Goal: Task Accomplishment & Management: Manage account settings

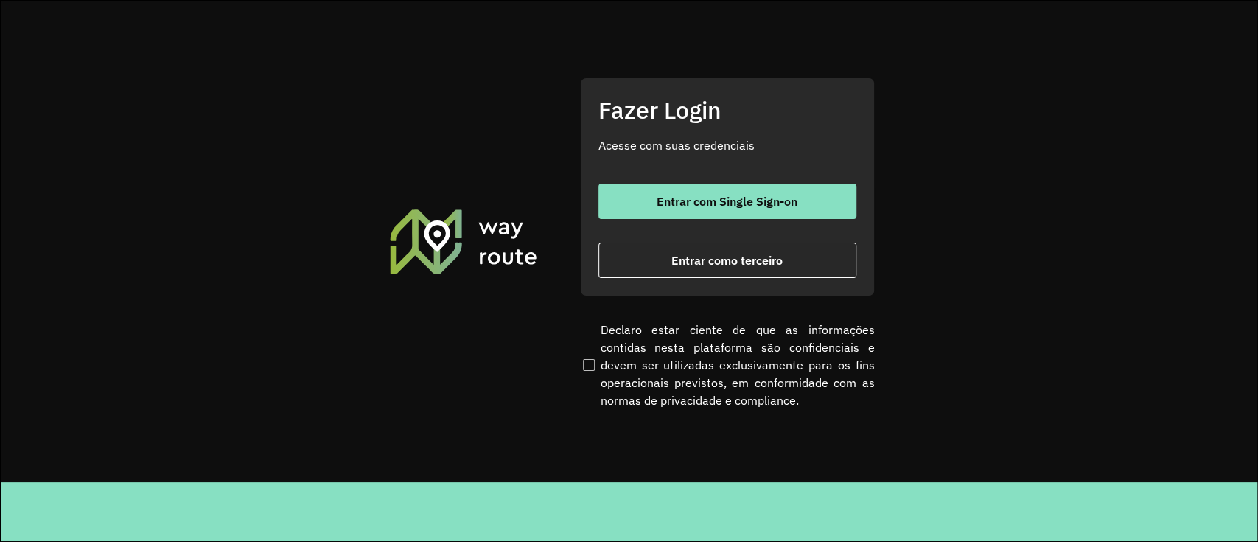
click at [632, 187] on button "Entrar com Single Sign-on" at bounding box center [727, 200] width 258 height 35
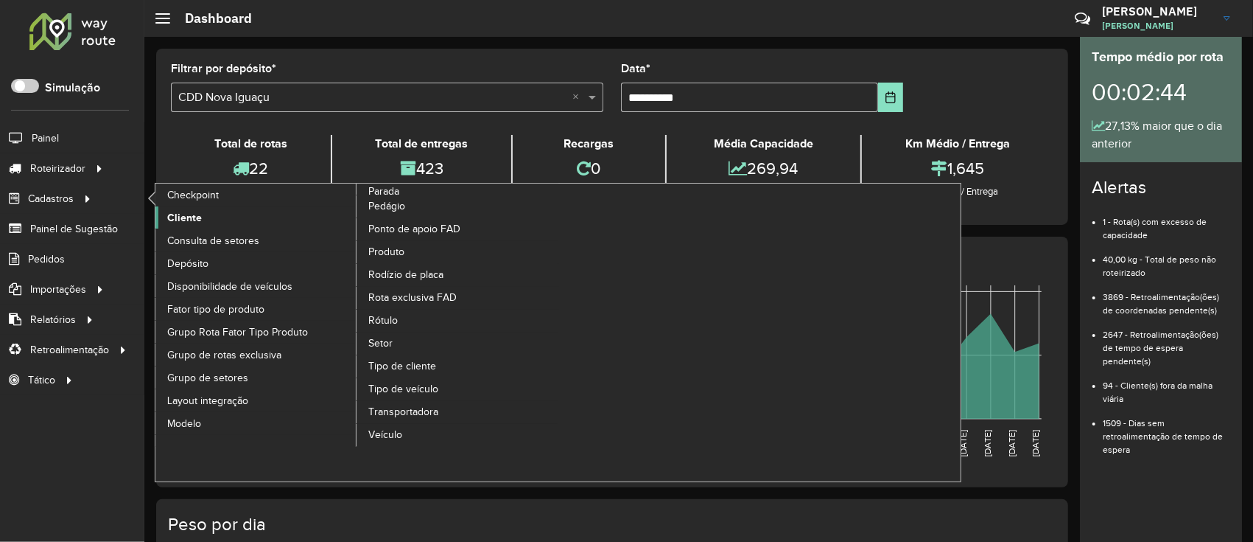
click at [172, 212] on span "Cliente" at bounding box center [184, 217] width 35 height 15
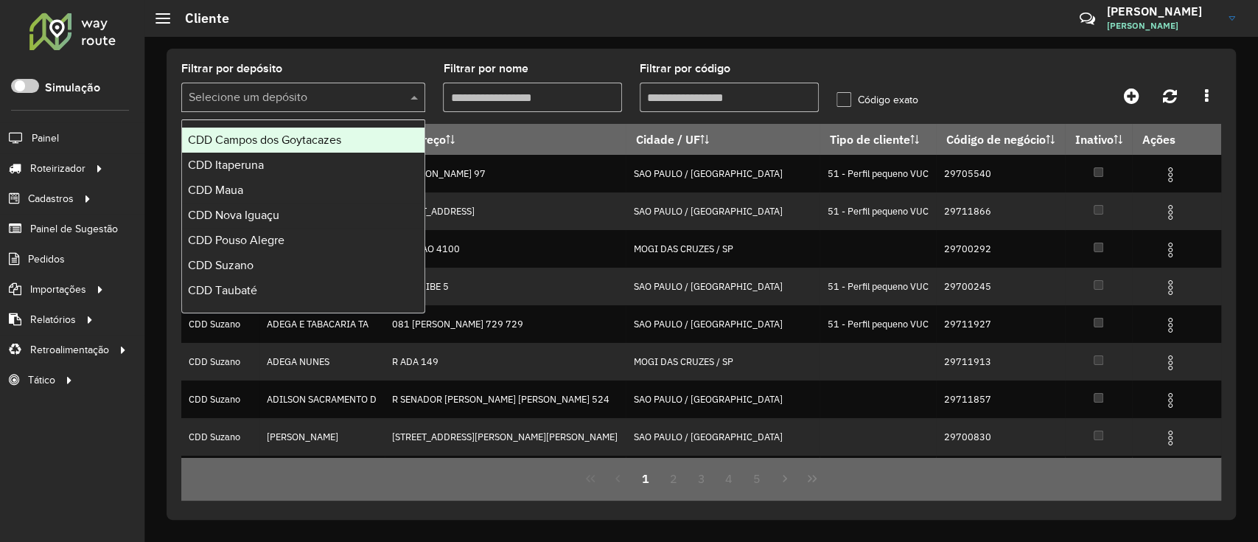
click at [369, 97] on input "text" at bounding box center [289, 98] width 200 height 18
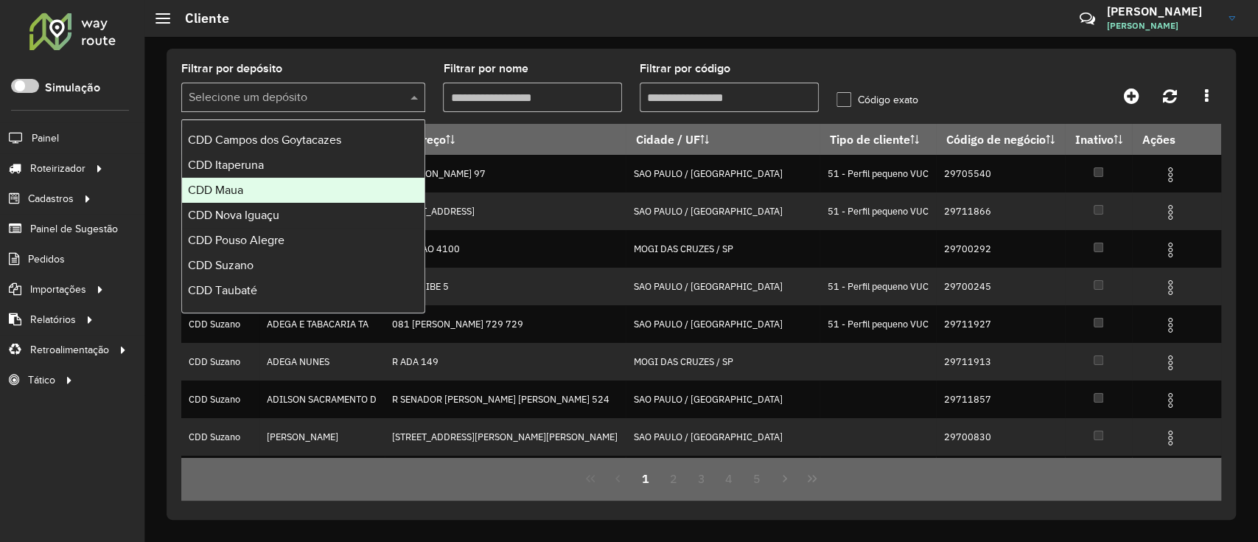
click at [271, 188] on div "CDD Maua" at bounding box center [303, 190] width 242 height 25
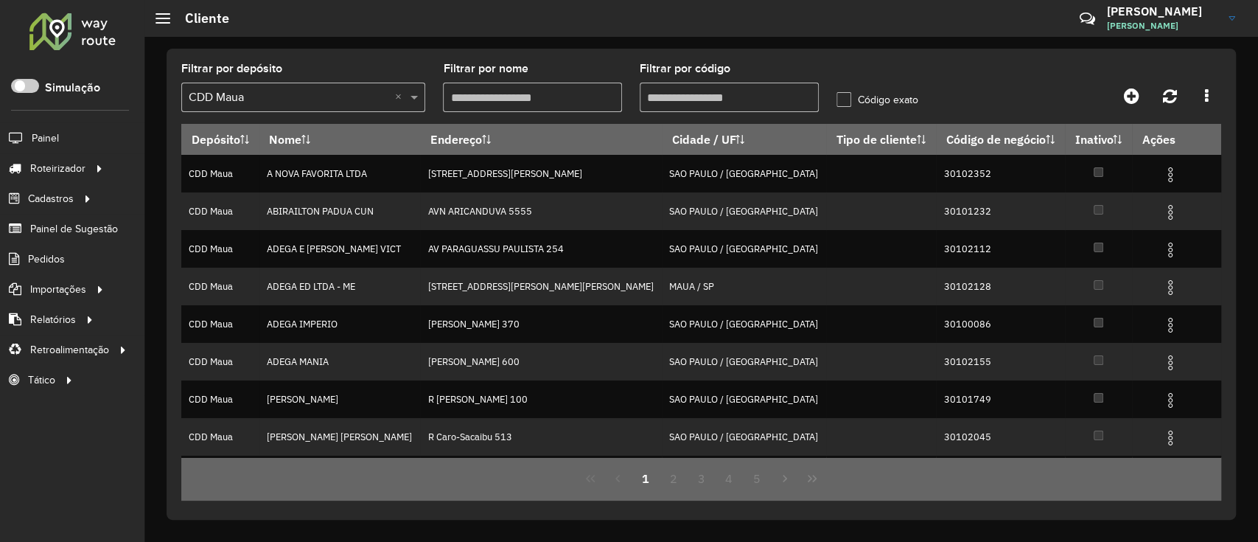
click at [697, 97] on input "Filtrar por código" at bounding box center [729, 97] width 179 height 29
paste input "*****"
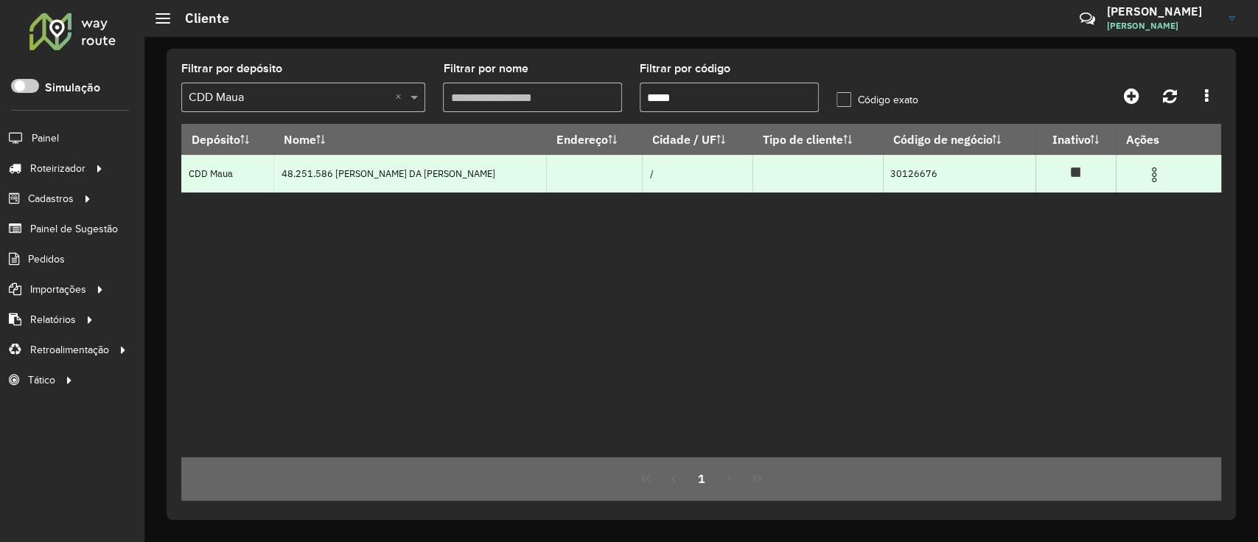
type input "*****"
click at [938, 180] on img at bounding box center [1154, 175] width 18 height 18
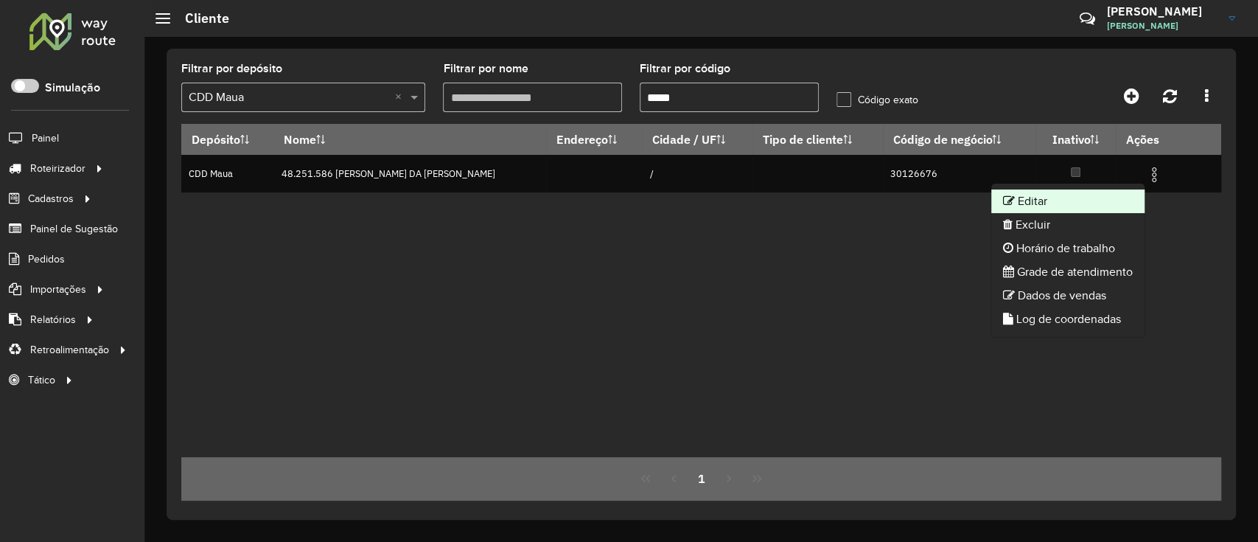
click at [938, 193] on li "Editar" at bounding box center [1067, 201] width 153 height 24
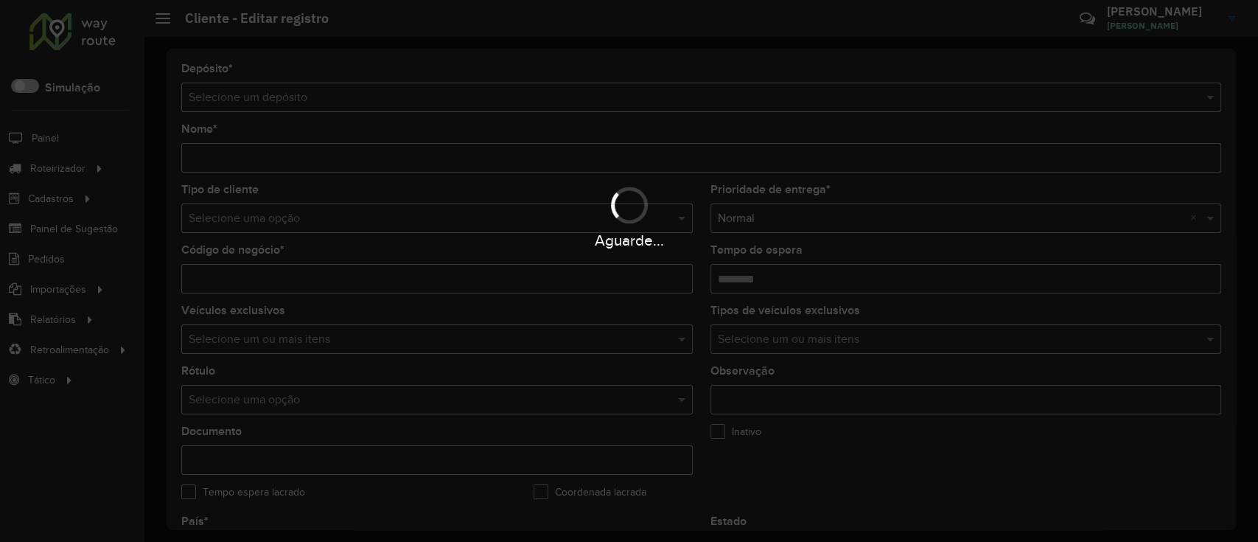
type input "**********"
type input "********"
type input "**********"
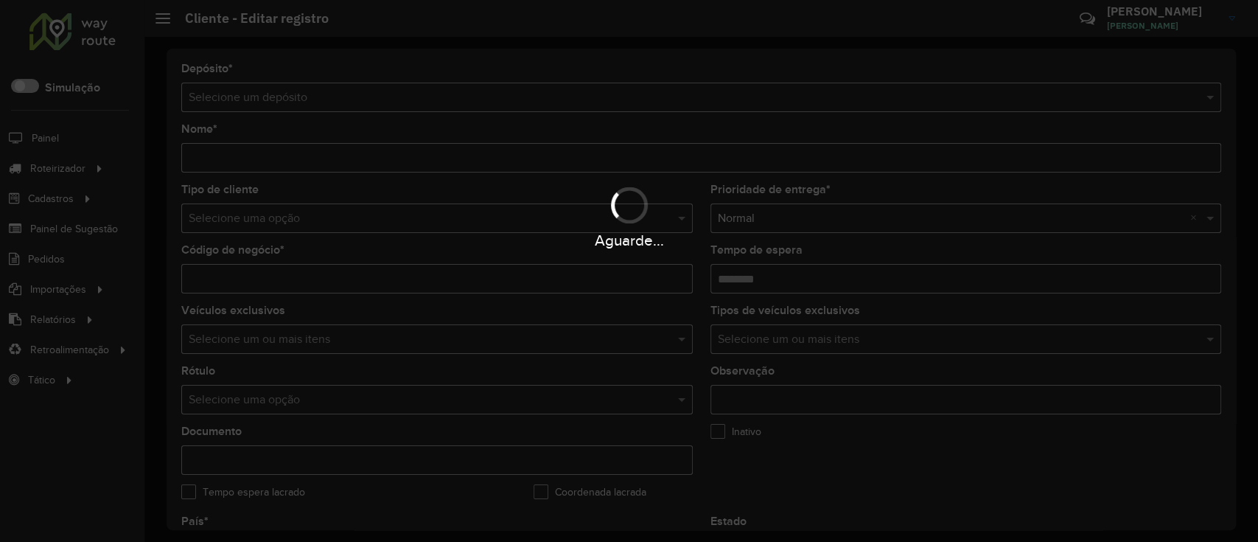
type input "**********"
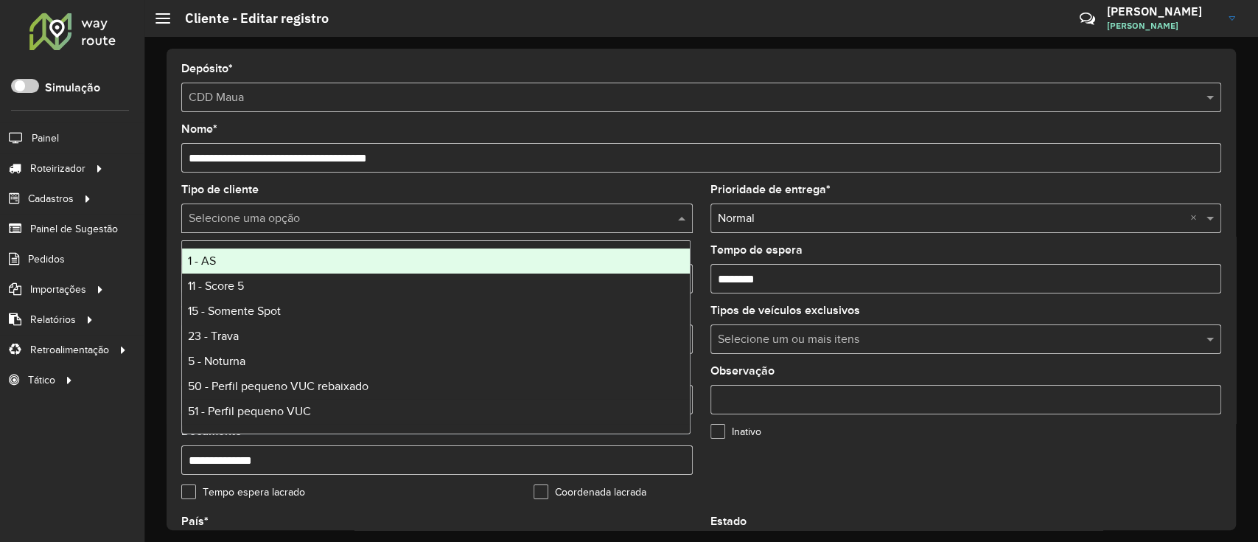
click at [556, 211] on input "text" at bounding box center [422, 219] width 467 height 18
type input "*"
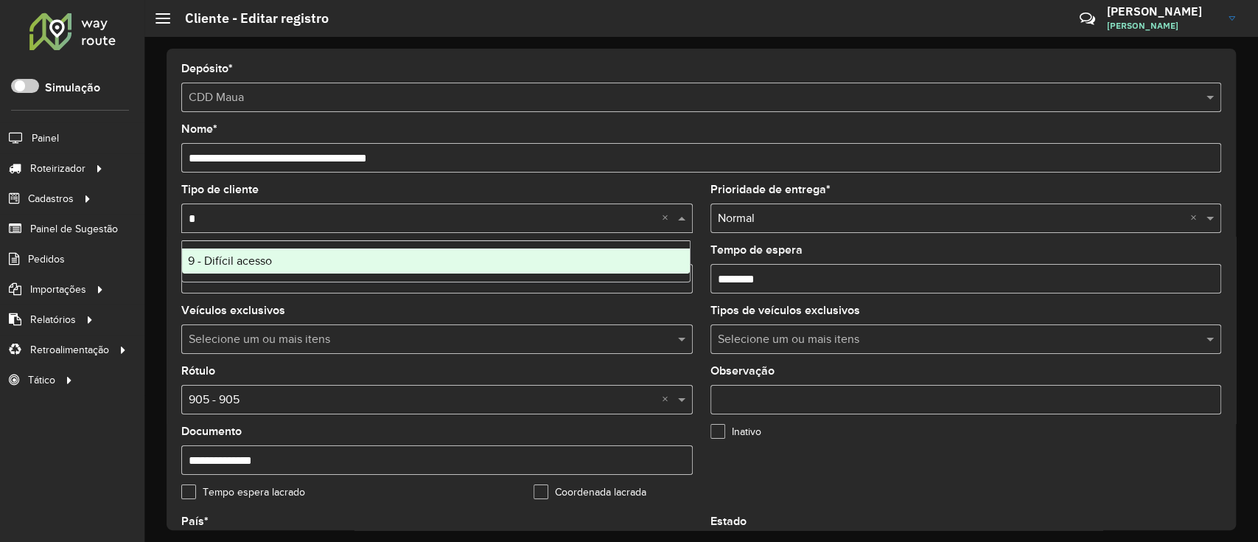
click at [482, 252] on div "9 - Difícil acesso" at bounding box center [436, 260] width 508 height 25
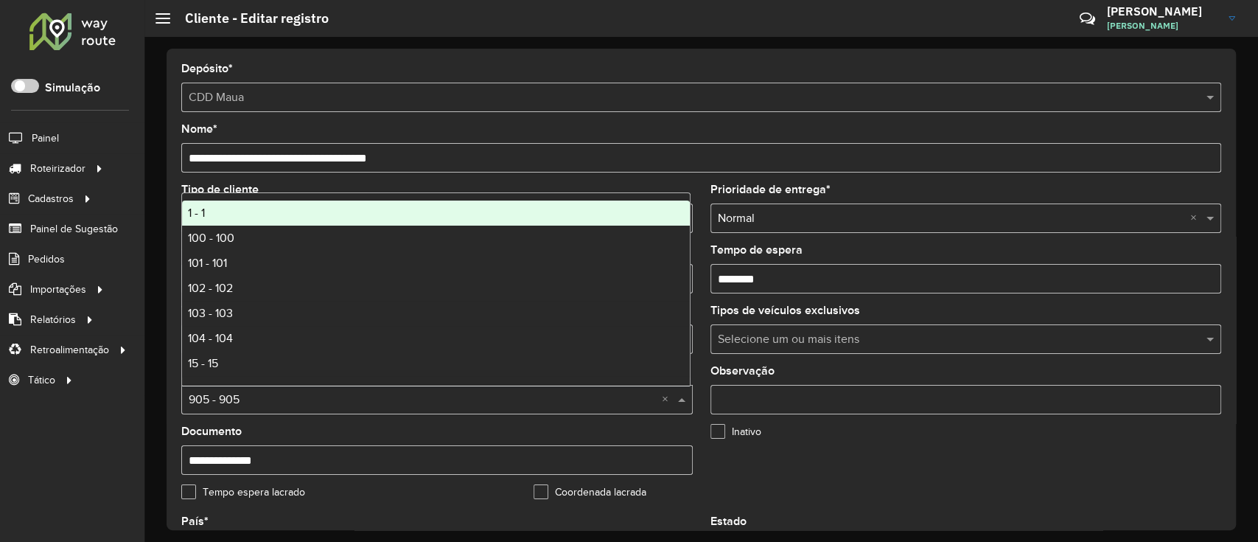
click at [342, 397] on input "text" at bounding box center [422, 400] width 467 height 18
click at [187, 164] on span "Entregas" at bounding box center [188, 168] width 42 height 15
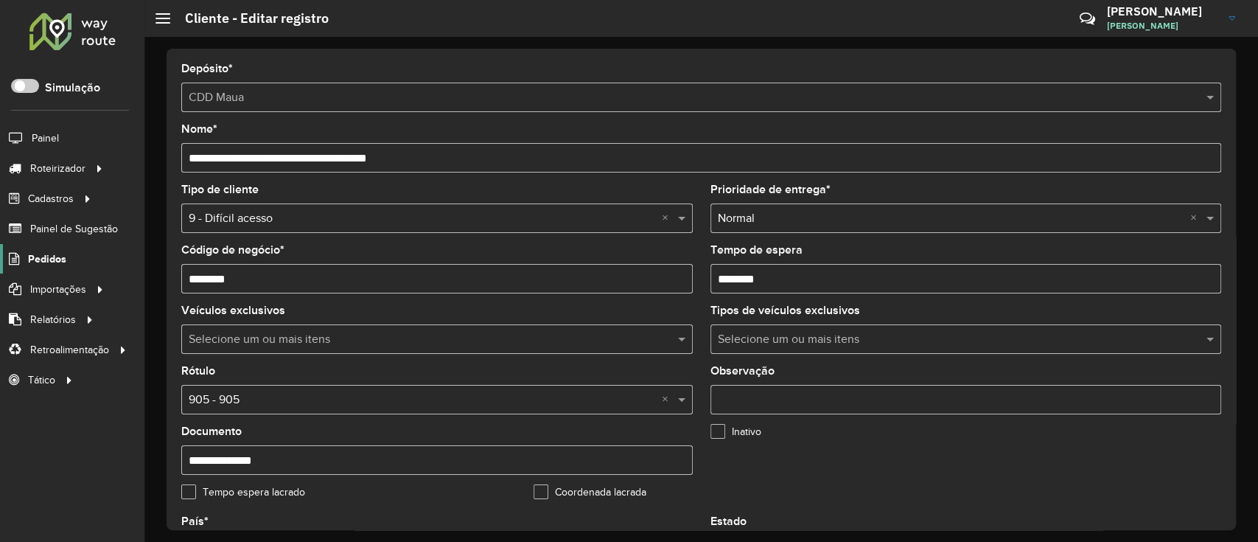
click at [43, 258] on span "Pedidos" at bounding box center [47, 258] width 38 height 15
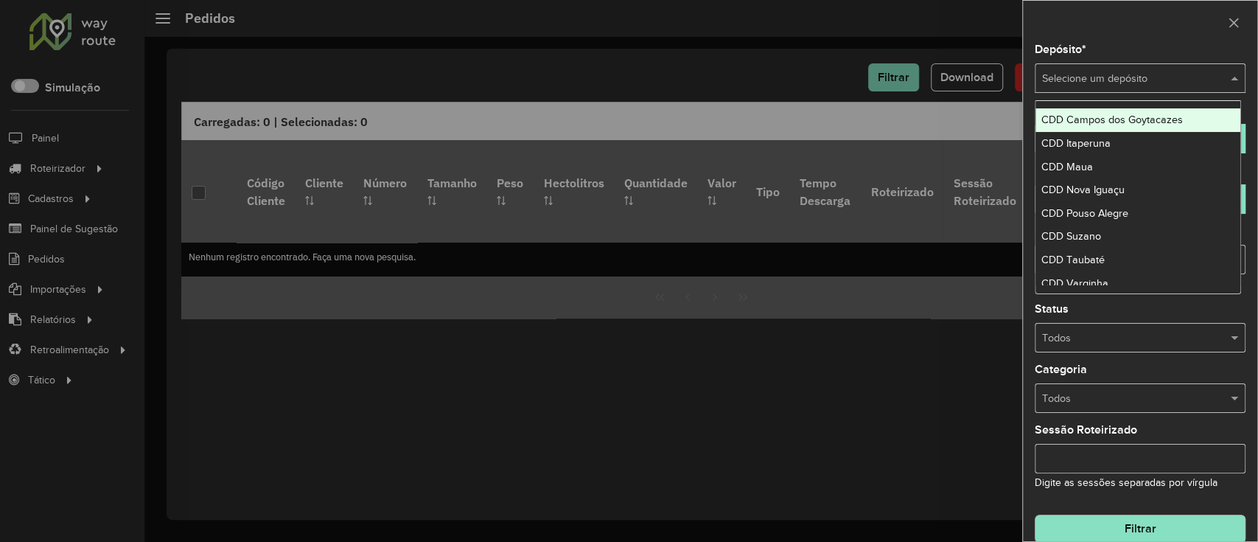
click at [938, 80] on input "text" at bounding box center [1125, 79] width 167 height 16
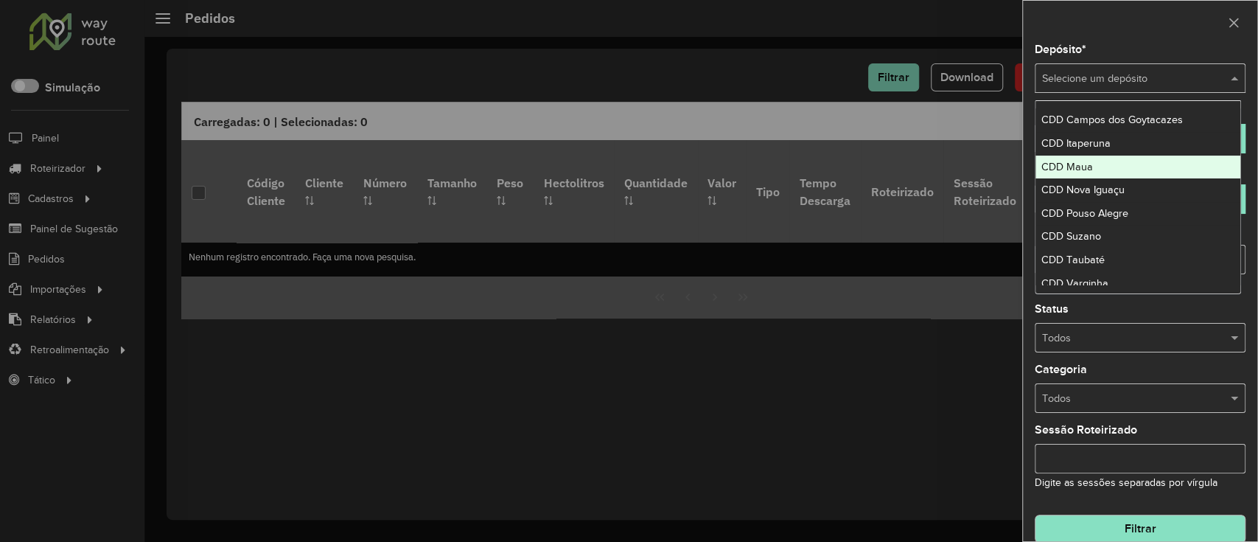
click at [938, 164] on div "CDD Maua" at bounding box center [1138, 167] width 206 height 24
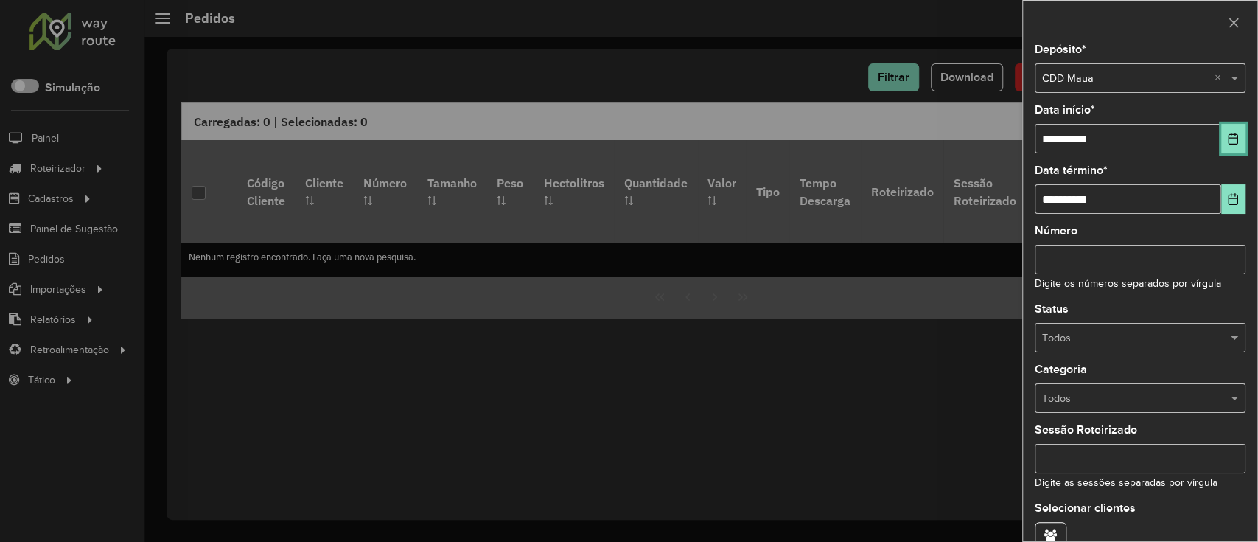
click at [938, 143] on icon "Choose Date" at bounding box center [1233, 139] width 12 height 12
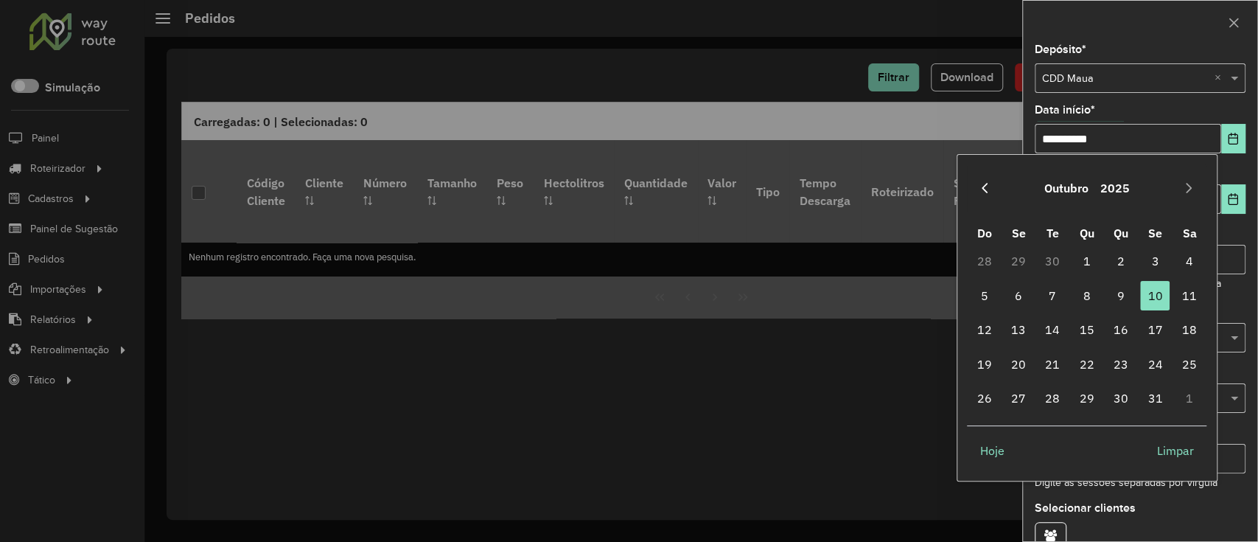
click at [938, 189] on icon "Previous Month" at bounding box center [985, 188] width 12 height 12
click at [938, 256] on span "1" at bounding box center [1018, 260] width 29 height 29
type input "**********"
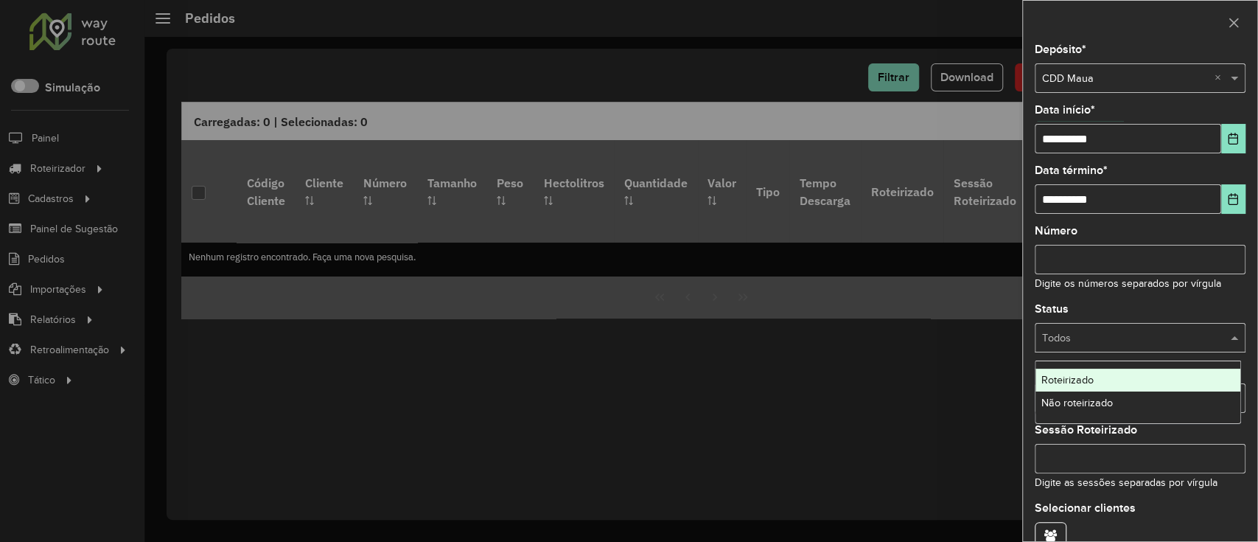
click at [938, 340] on input "text" at bounding box center [1125, 338] width 167 height 16
click at [938, 379] on div "Roteirizado" at bounding box center [1138, 380] width 206 height 24
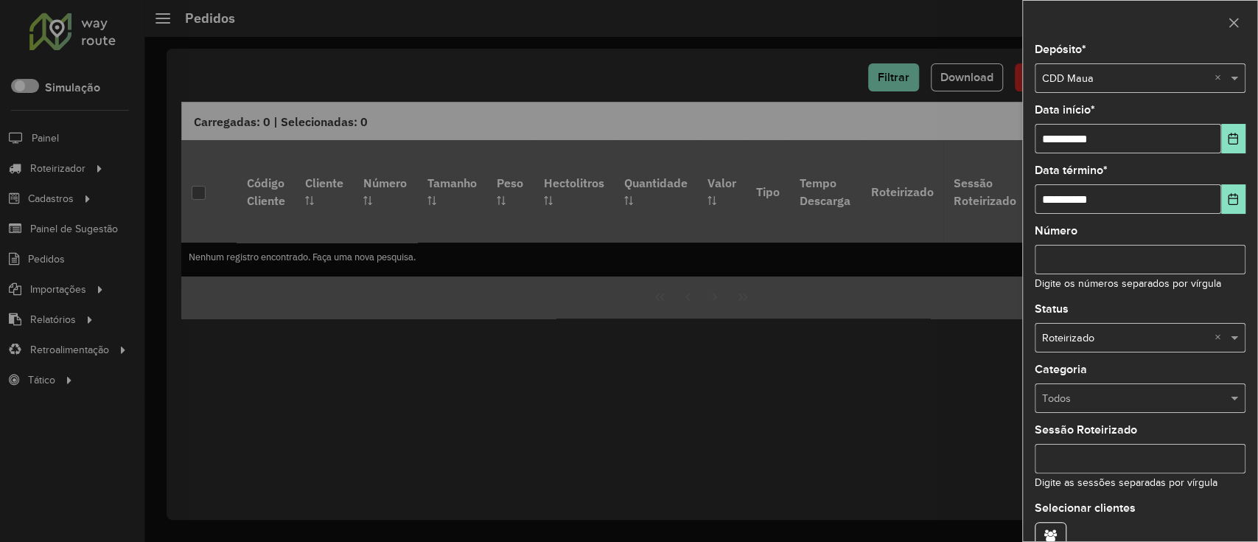
scroll to position [79, 0]
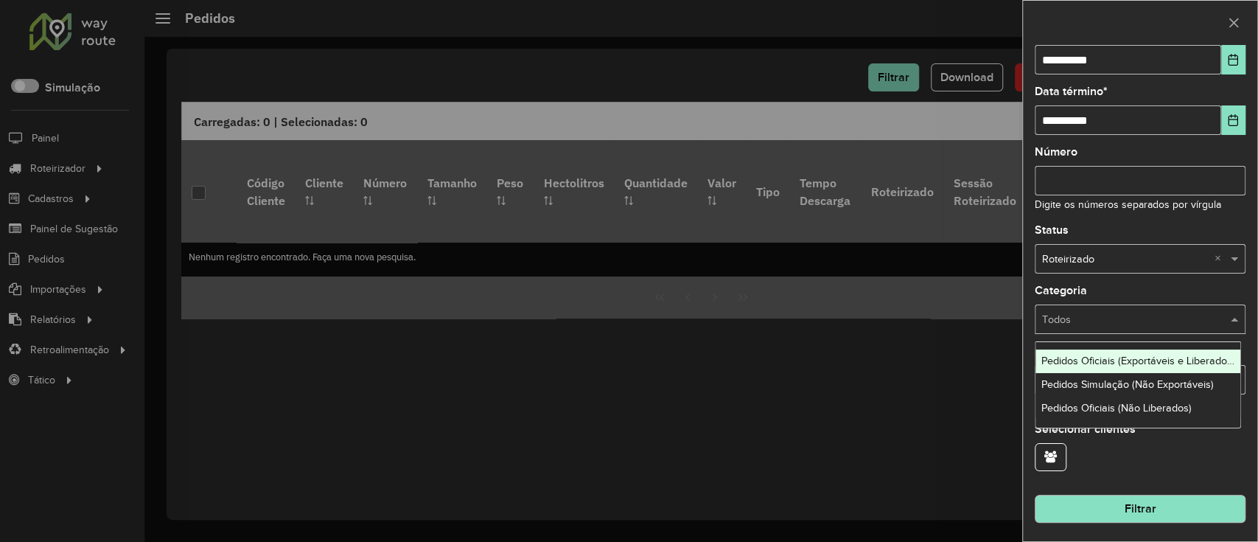
click at [938, 306] on div "Todos" at bounding box center [1140, 318] width 211 height 29
click at [938, 361] on span "Pedidos Oficiais (Exportáveis e Liberados)" at bounding box center [1138, 360] width 194 height 12
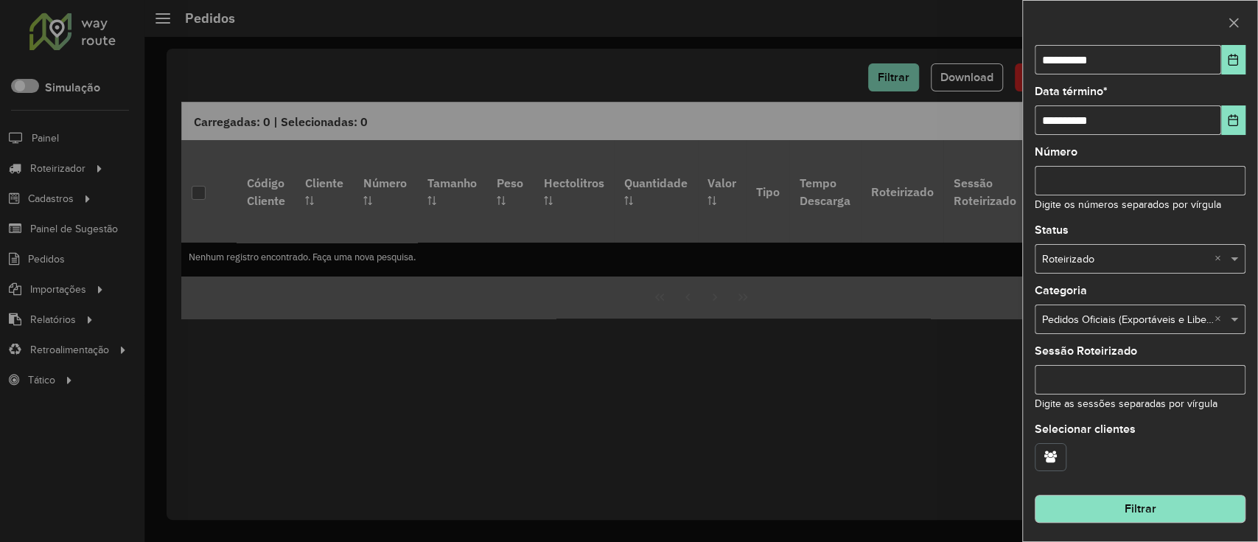
click at [938, 405] on button "button" at bounding box center [1051, 457] width 32 height 28
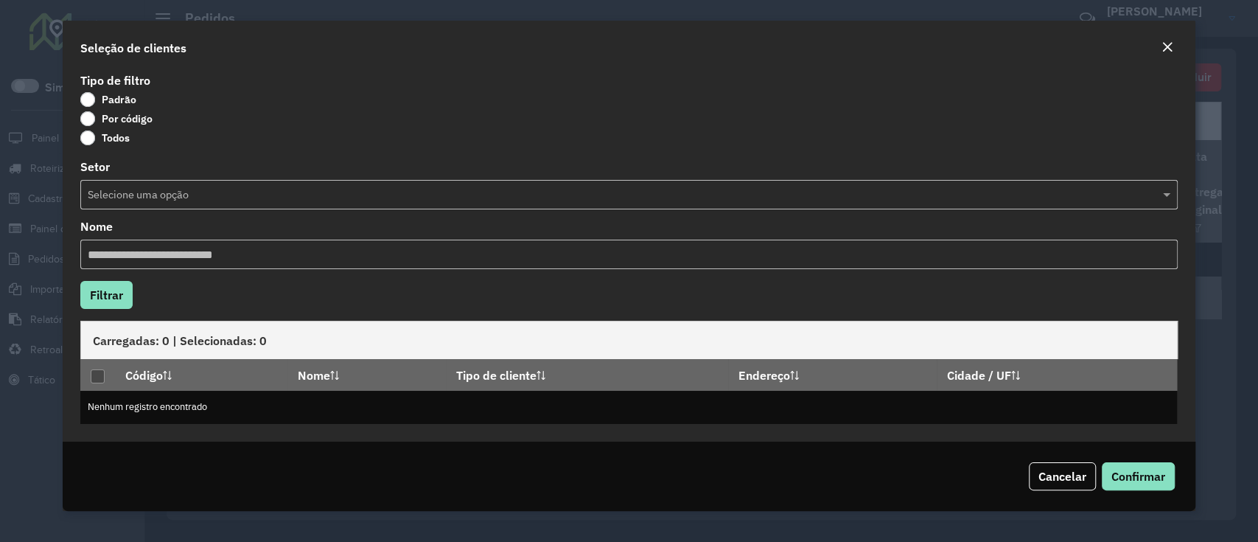
click at [130, 112] on label "Por código" at bounding box center [116, 118] width 72 height 15
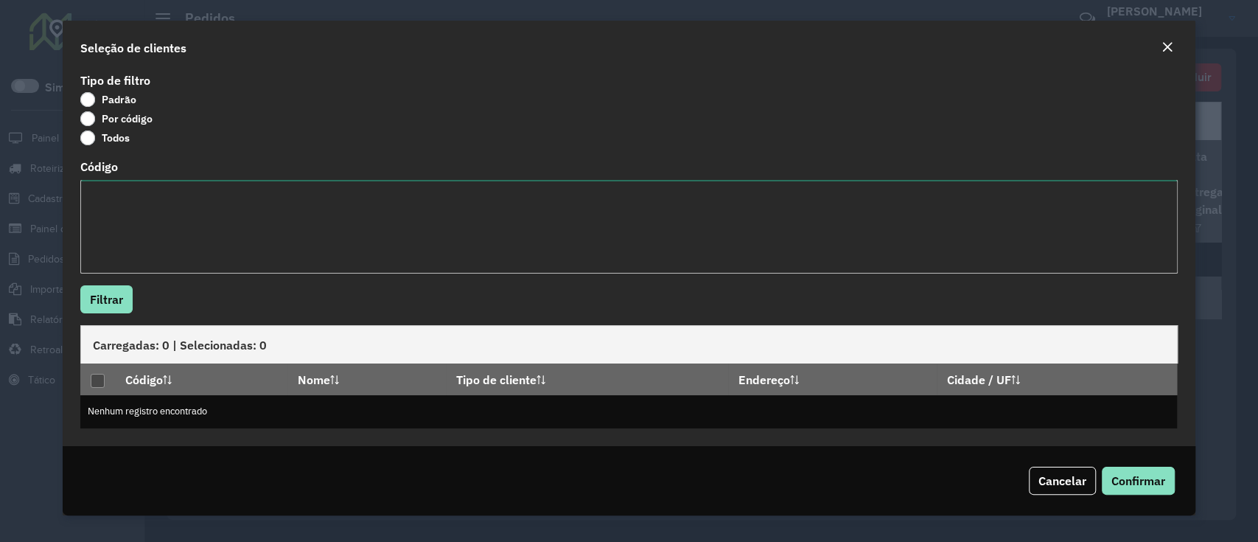
click at [230, 212] on textarea "Código" at bounding box center [628, 227] width 1096 height 94
click at [245, 212] on textarea "Código" at bounding box center [628, 227] width 1096 height 94
paste textarea "*****"
type textarea "*****"
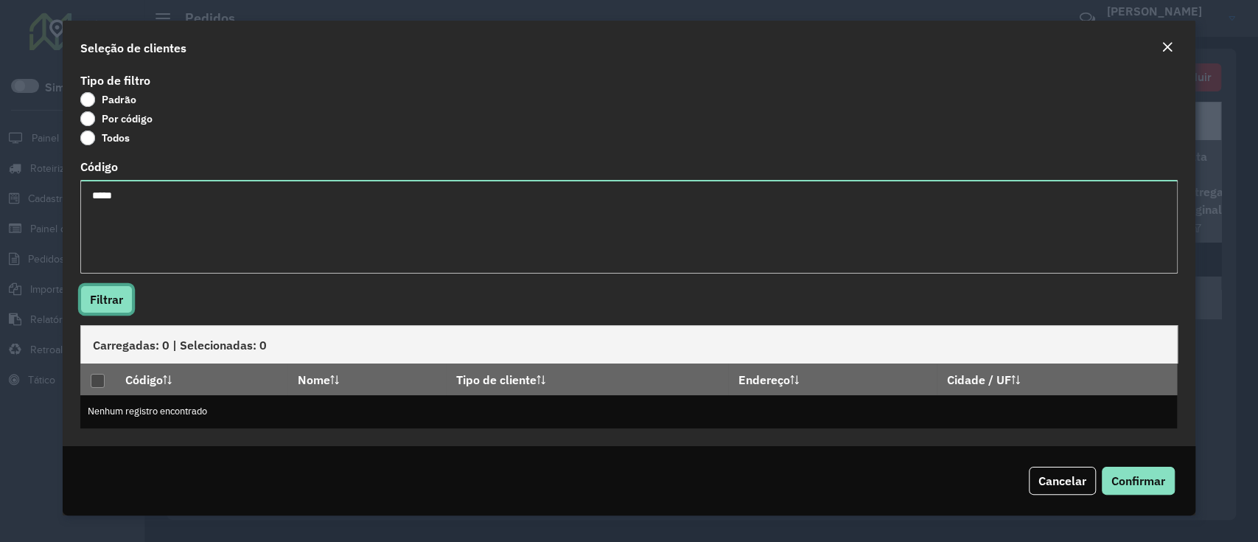
click at [106, 297] on button "Filtrar" at bounding box center [106, 299] width 52 height 28
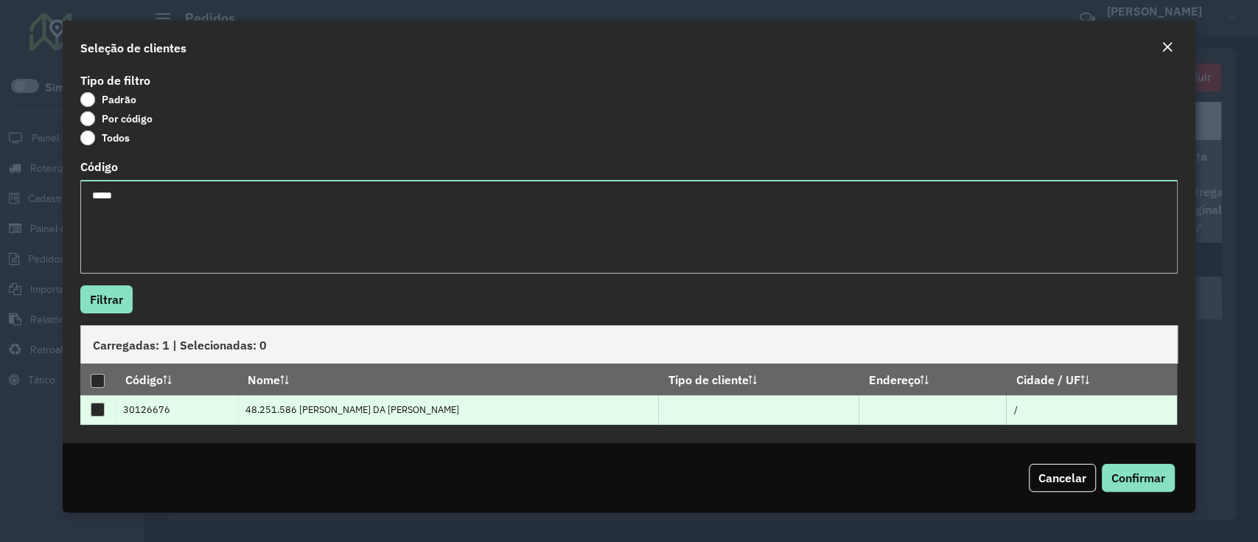
click at [101, 405] on div at bounding box center [98, 409] width 14 height 14
click at [938, 405] on span "Confirmar" at bounding box center [1138, 477] width 54 height 15
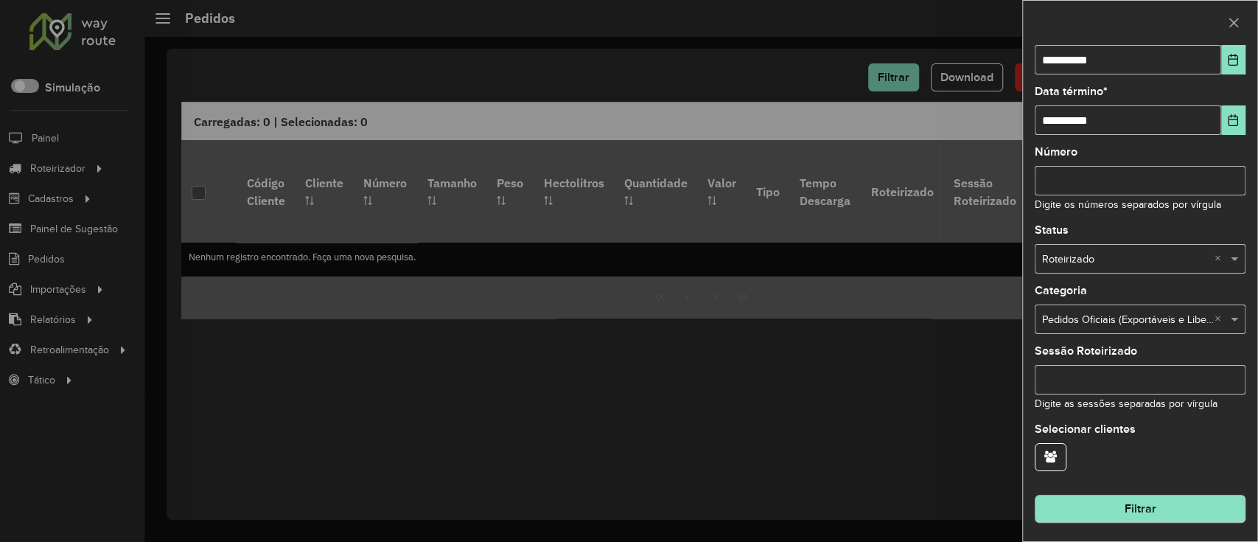
click at [938, 405] on button "Filtrar" at bounding box center [1140, 508] width 211 height 28
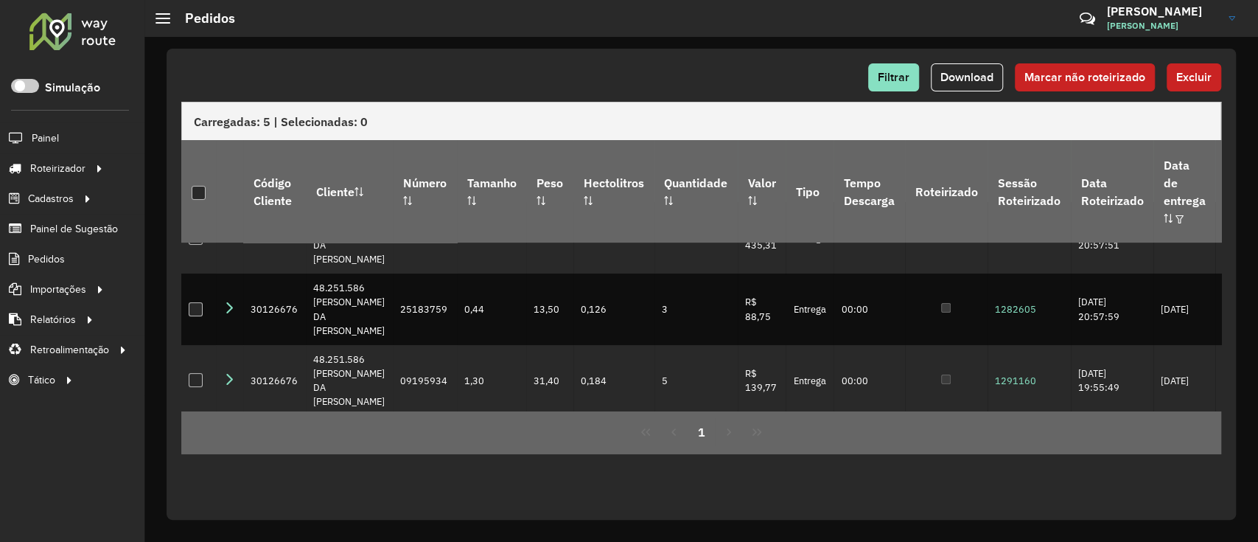
scroll to position [115, 0]
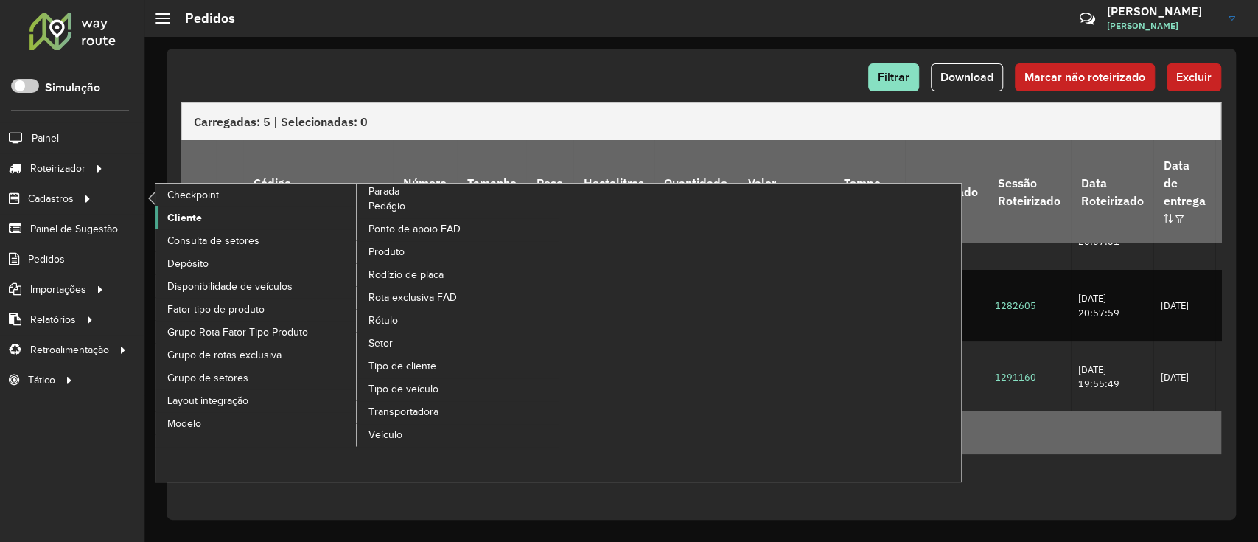
click at [181, 223] on span "Cliente" at bounding box center [184, 217] width 35 height 15
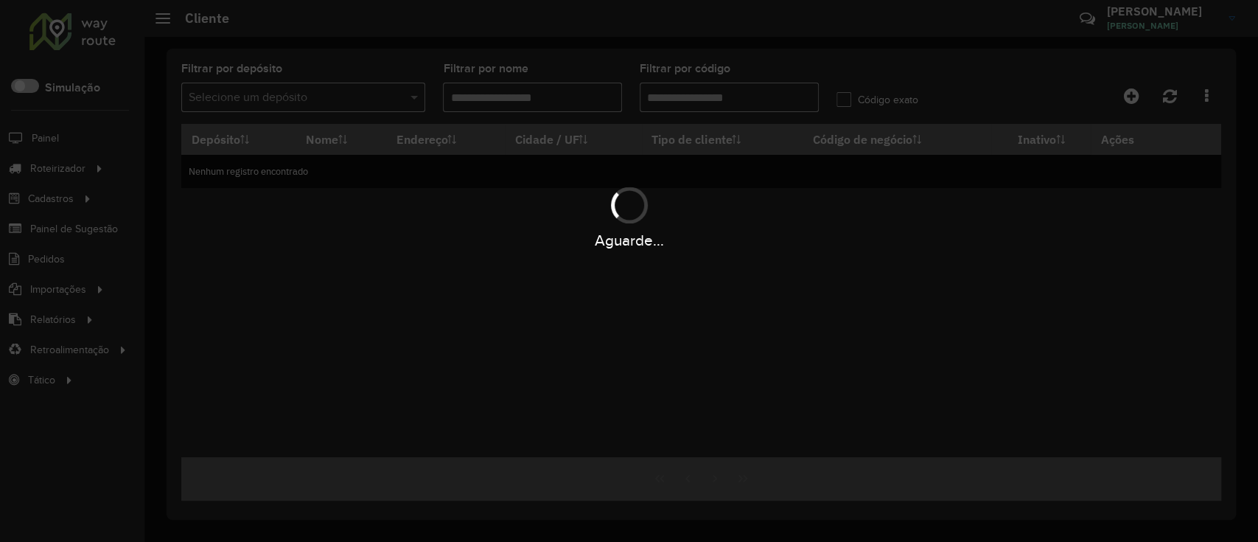
type input "*****"
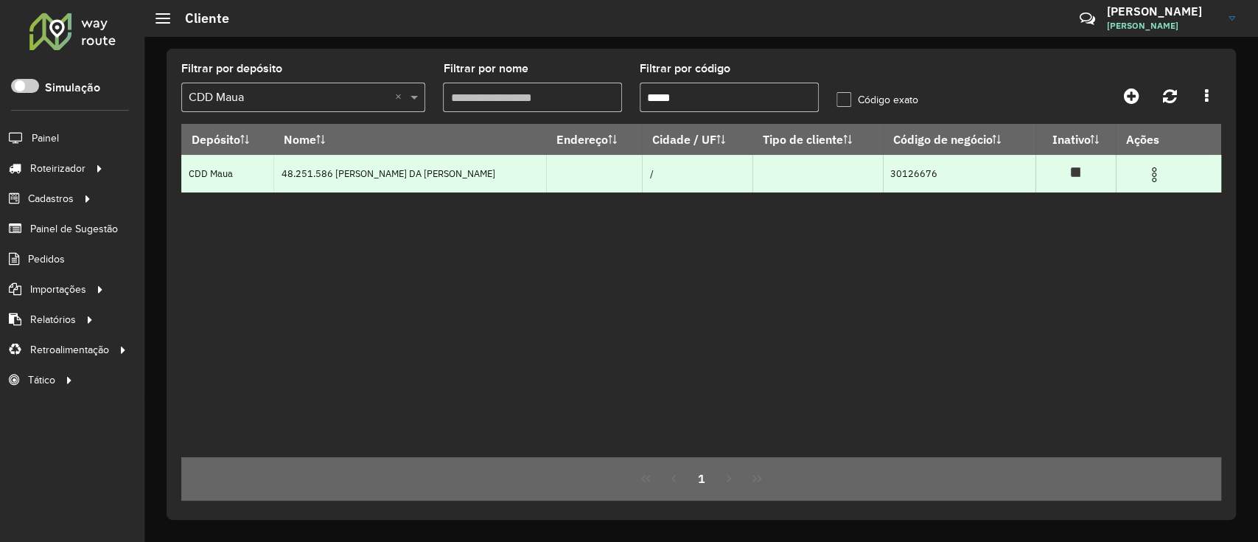
click at [938, 174] on img at bounding box center [1154, 175] width 18 height 18
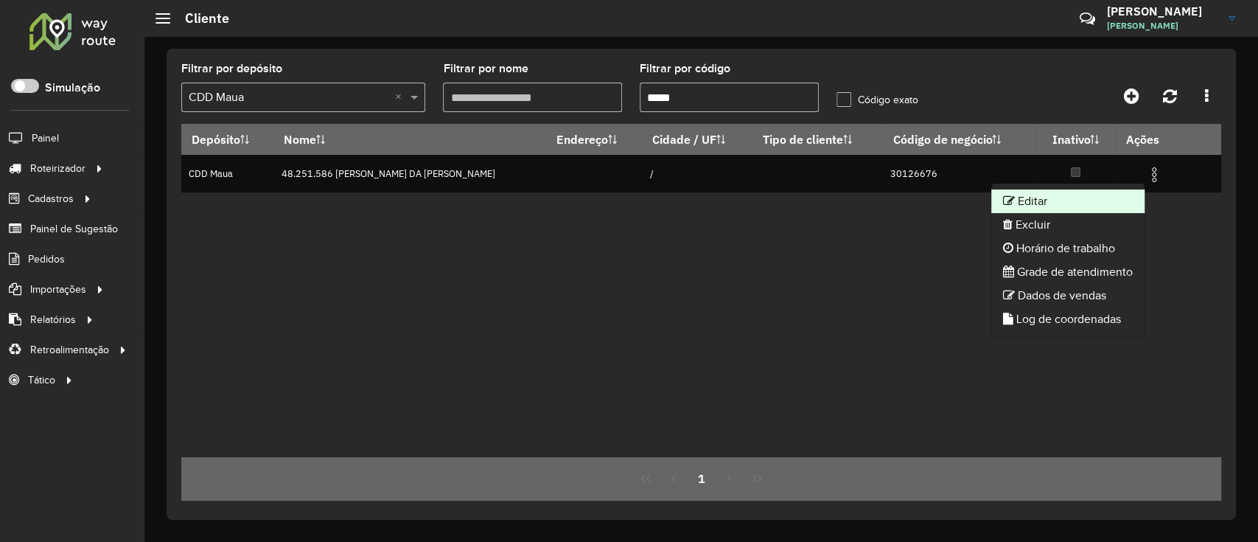
click at [938, 198] on li "Editar" at bounding box center [1067, 201] width 153 height 24
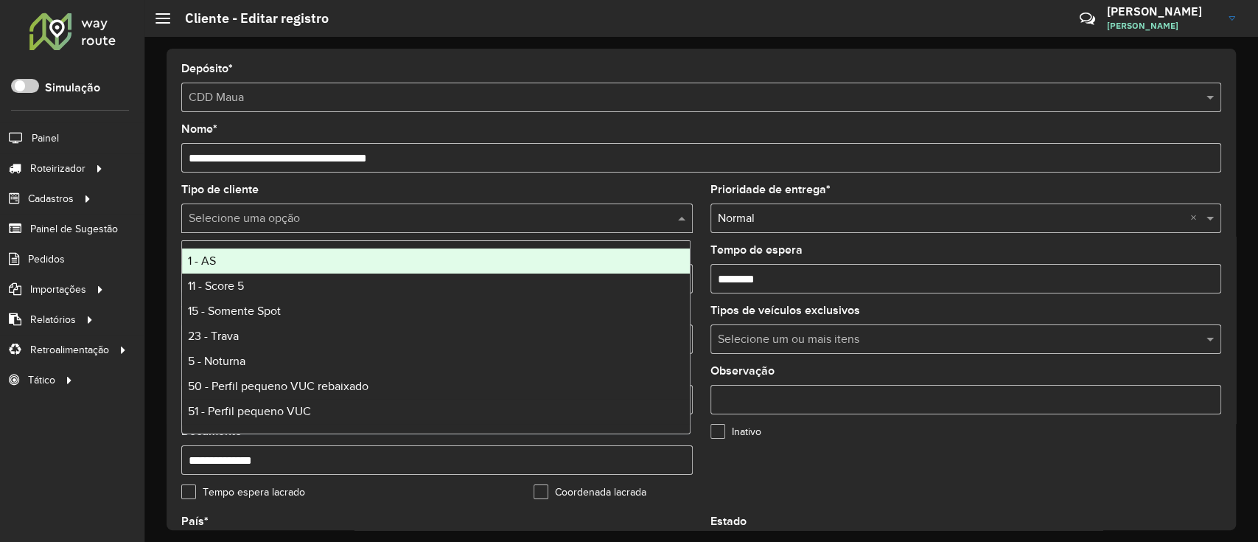
click at [540, 219] on input "text" at bounding box center [422, 219] width 467 height 18
type input "*"
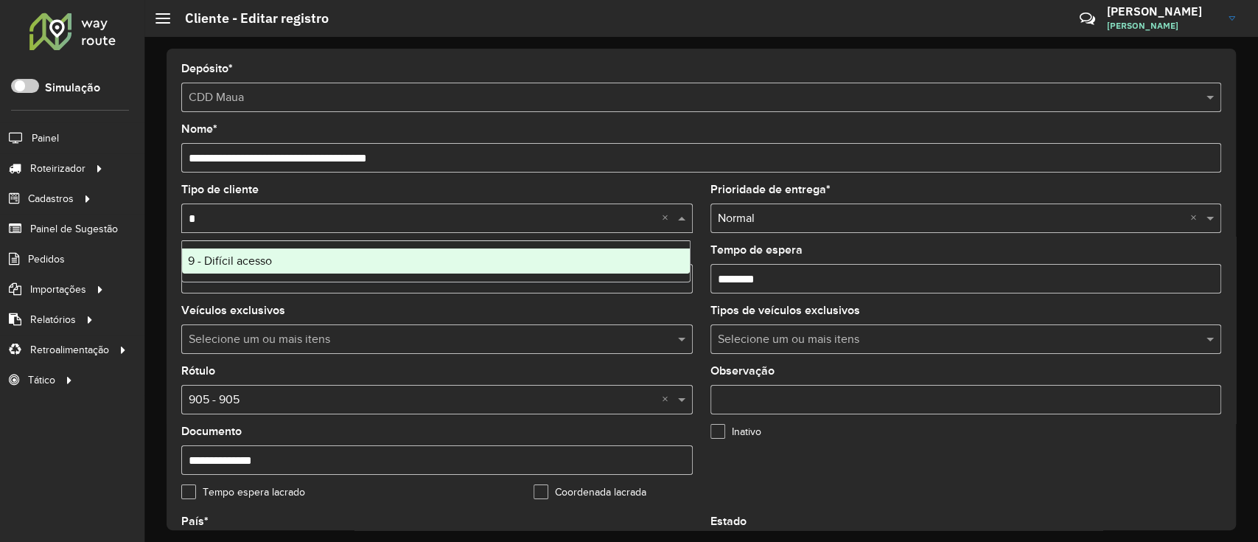
click at [461, 261] on div "9 - Difícil acesso" at bounding box center [436, 260] width 508 height 25
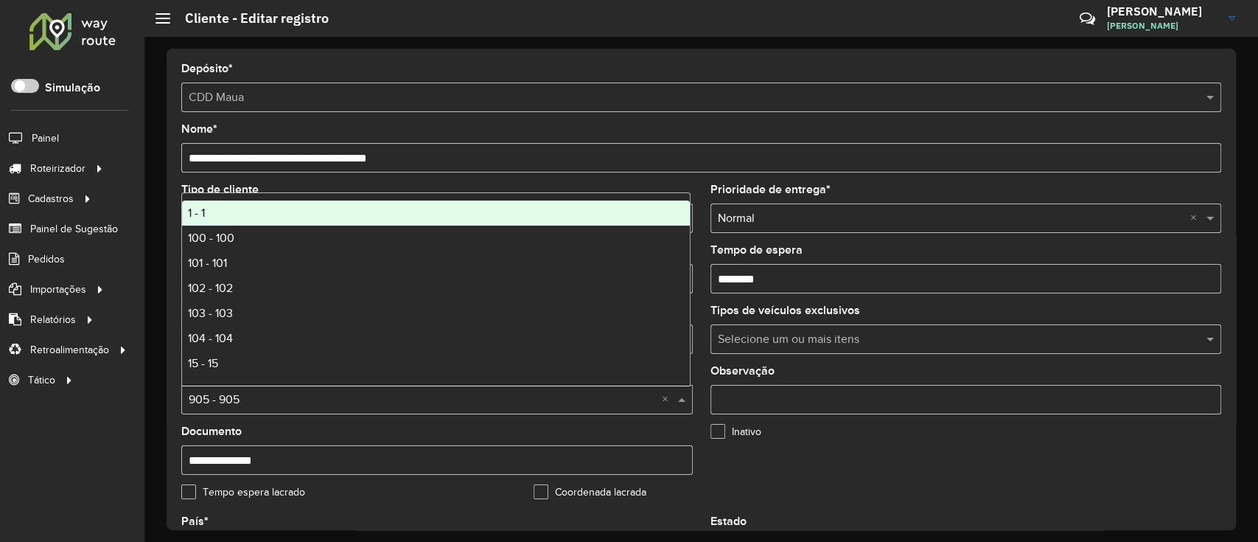
click at [327, 397] on input "text" at bounding box center [422, 400] width 467 height 18
type input "*"
click at [248, 209] on div "9 - 9" at bounding box center [436, 212] width 508 height 25
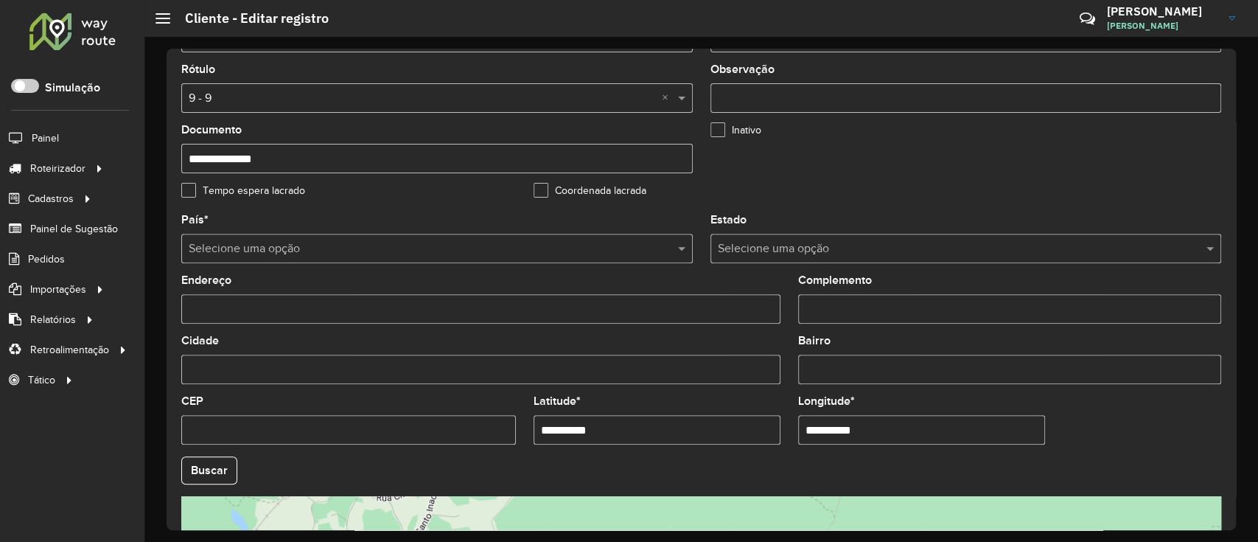
scroll to position [304, 0]
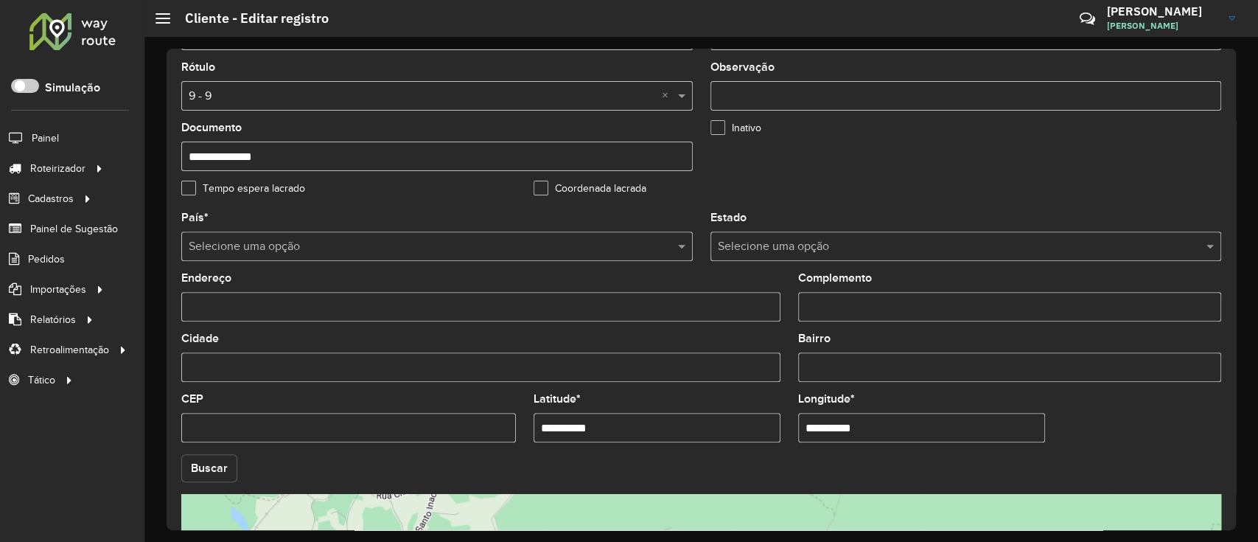
click at [210, 405] on button "Buscar" at bounding box center [209, 468] width 56 height 28
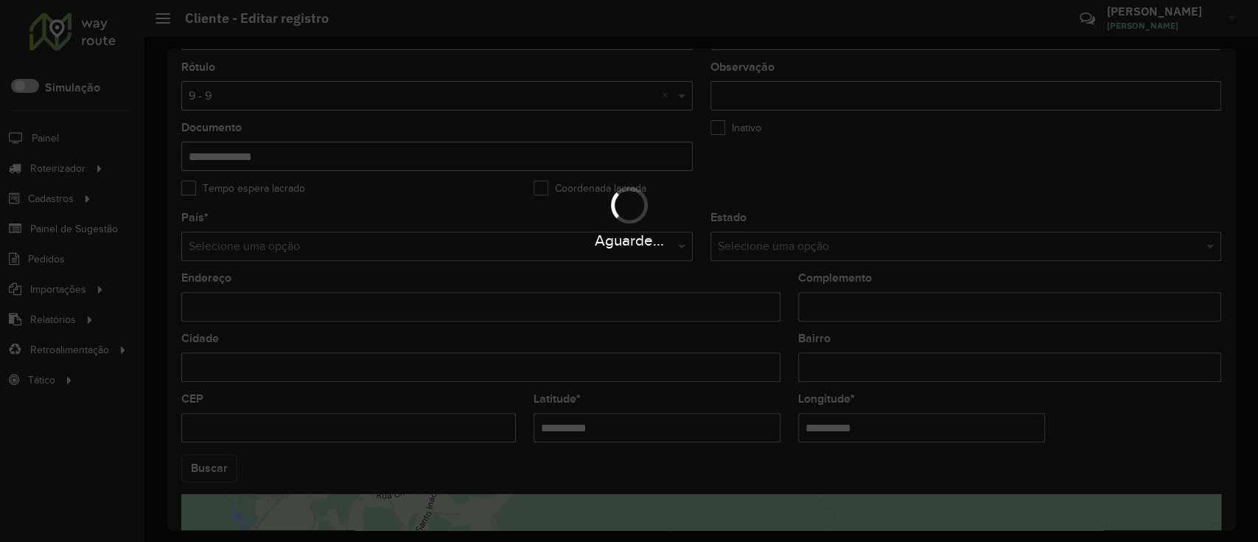
type input "**********"
type input "*********"
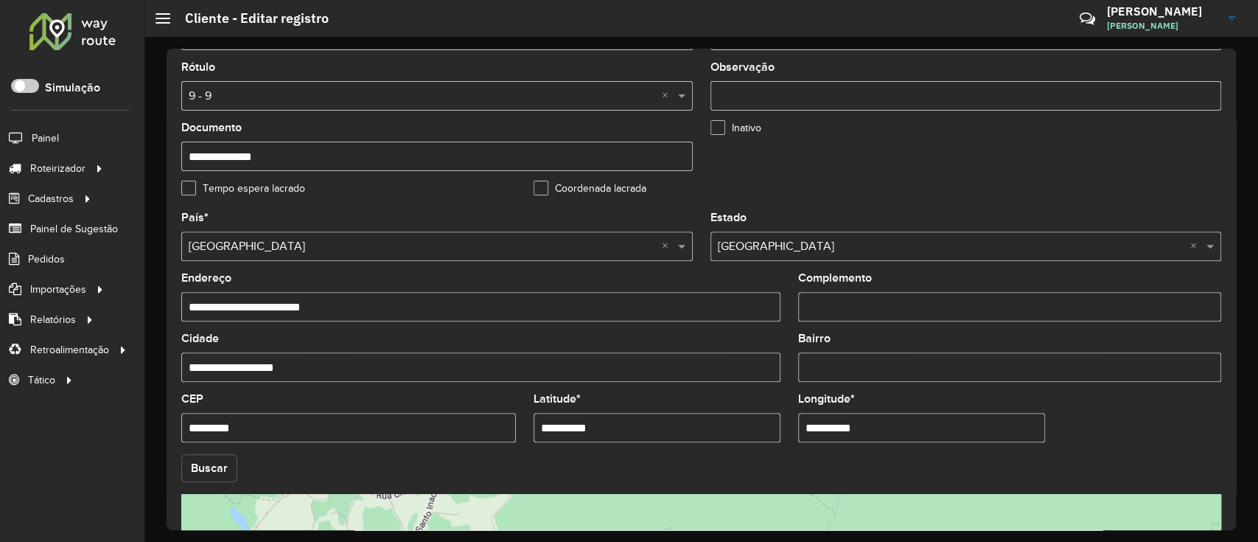
click at [218, 405] on button "Buscar" at bounding box center [209, 468] width 56 height 28
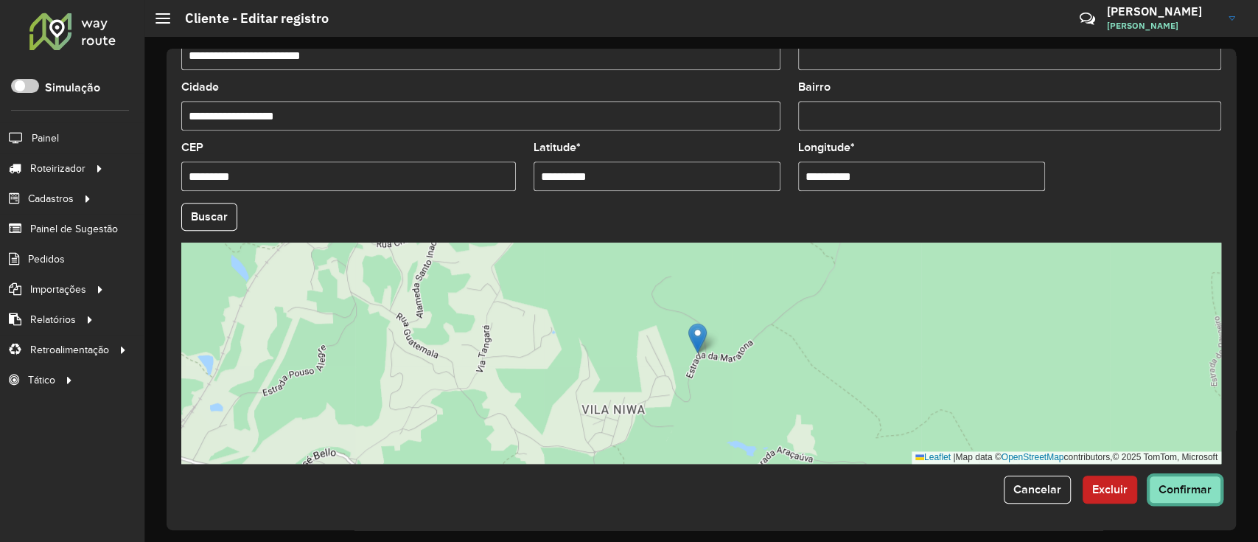
click at [938, 405] on span "Confirmar" at bounding box center [1184, 489] width 53 height 13
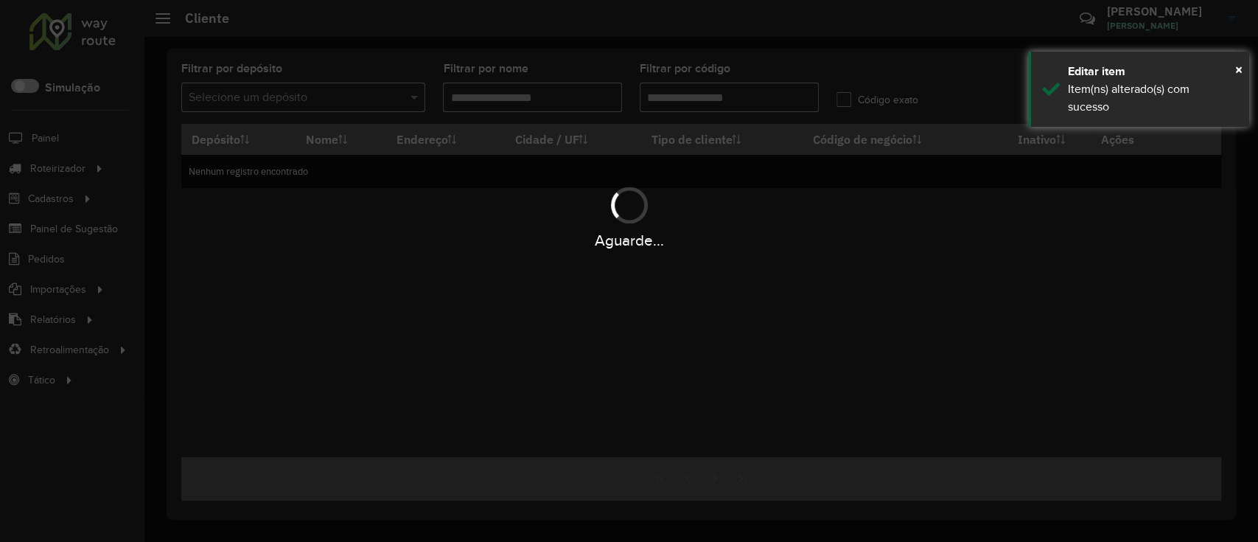
type input "*****"
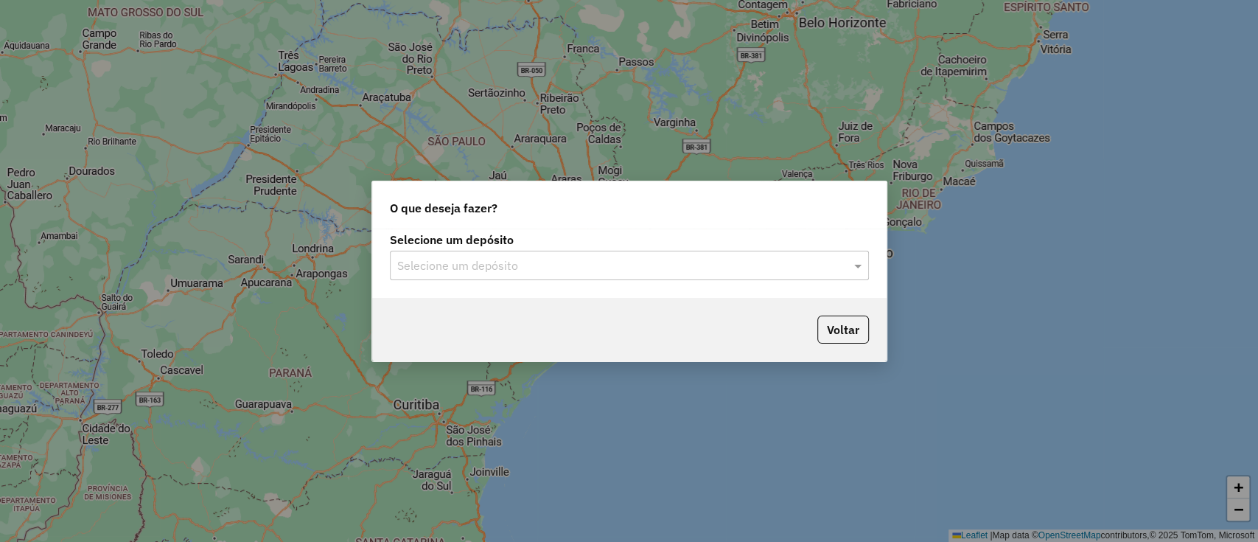
click at [489, 280] on div "Selecione um depósito Selecione um depósito" at bounding box center [629, 262] width 514 height 69
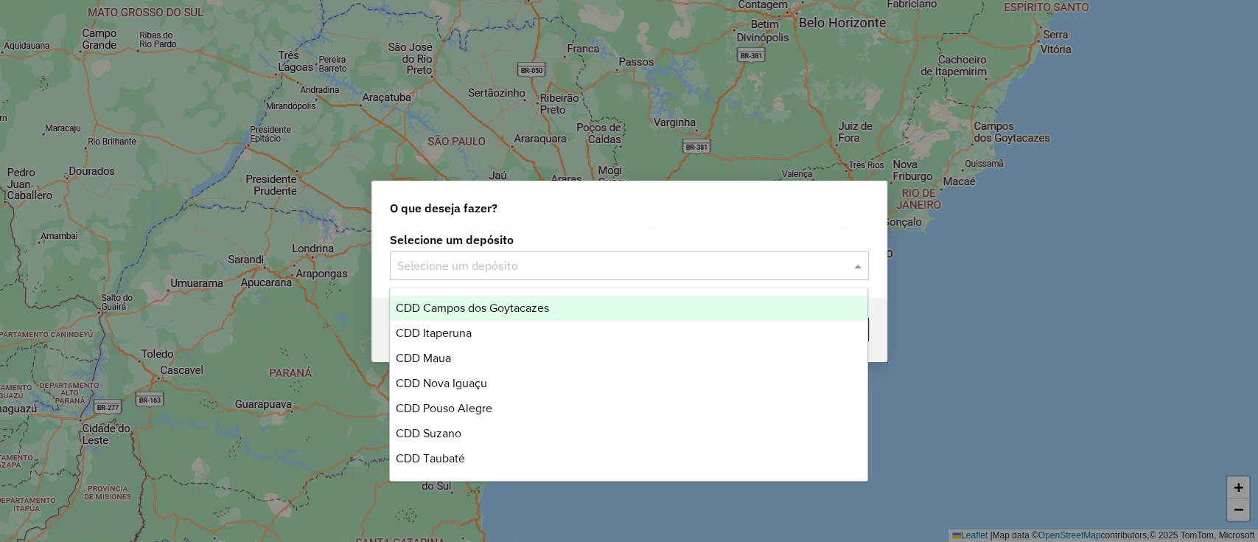
click at [503, 275] on div "Selecione um depósito" at bounding box center [629, 265] width 479 height 29
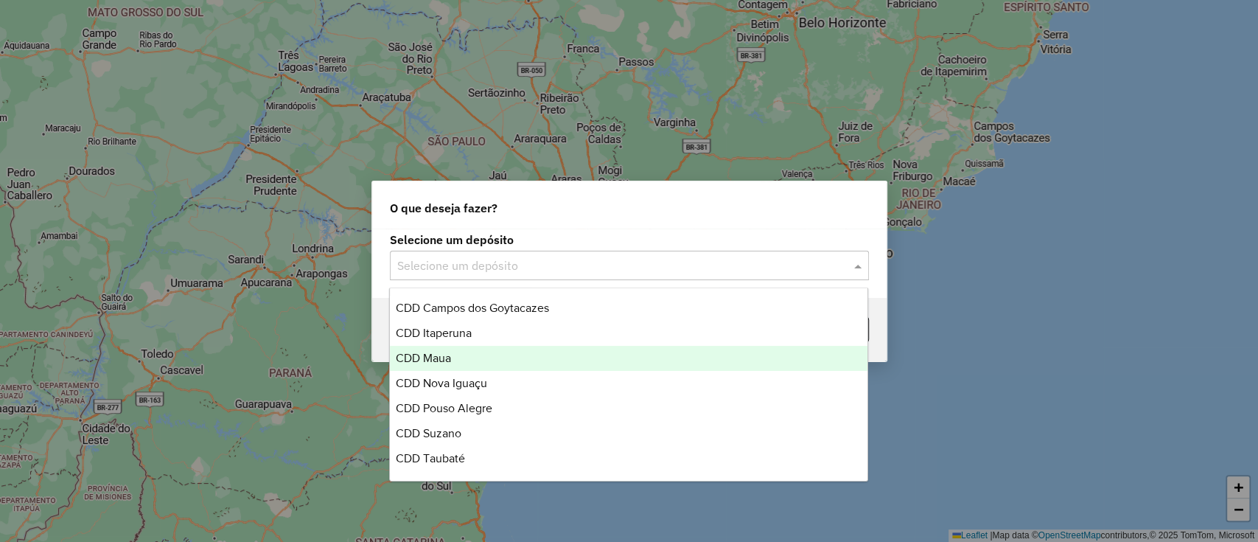
click at [486, 360] on div "CDD Maua" at bounding box center [628, 358] width 477 height 25
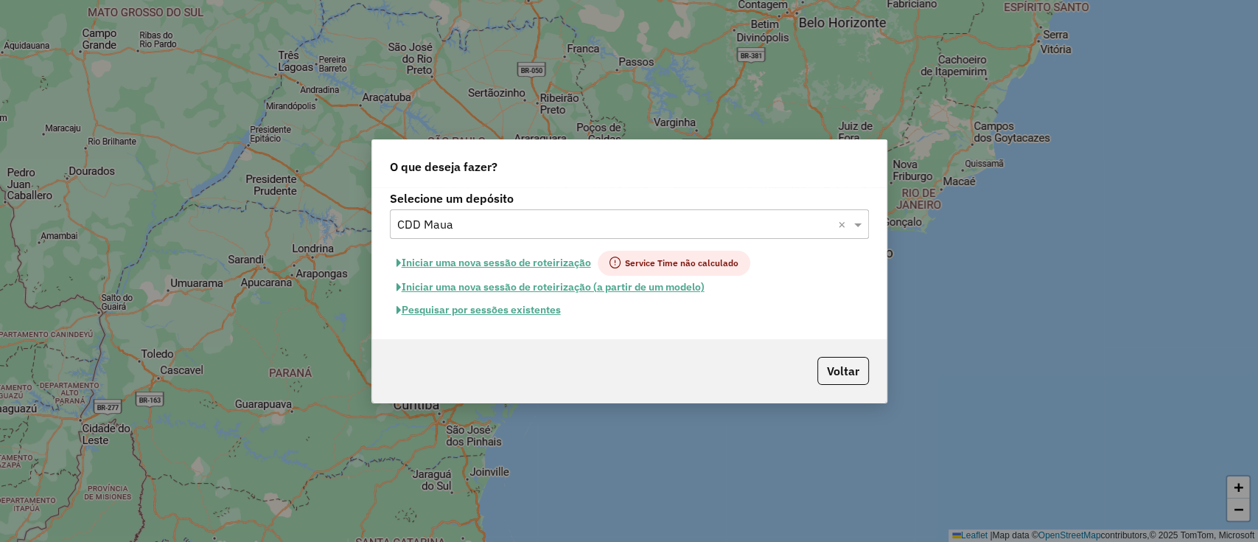
click at [523, 308] on button "Pesquisar por sessões existentes" at bounding box center [479, 309] width 178 height 23
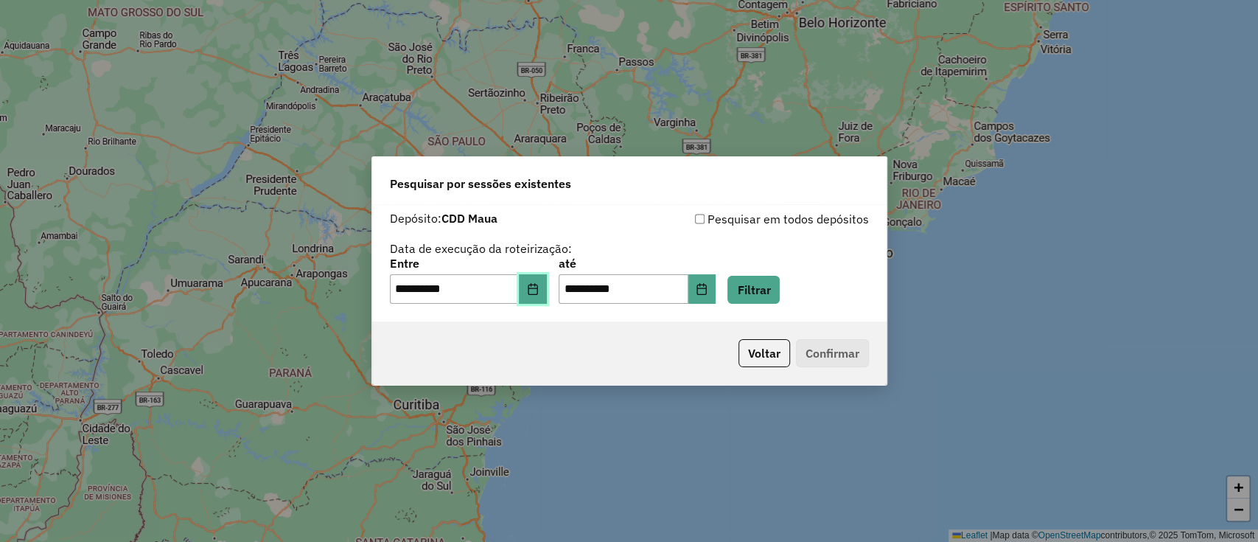
click at [538, 290] on icon "Choose Date" at bounding box center [533, 289] width 12 height 12
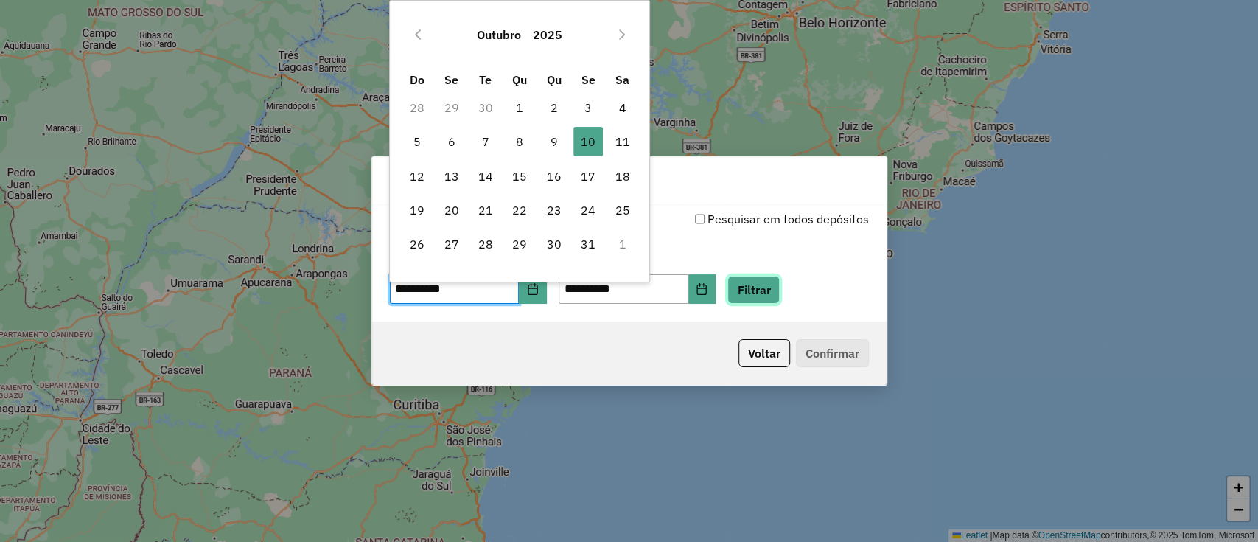
click at [780, 300] on button "Filtrar" at bounding box center [753, 290] width 52 height 28
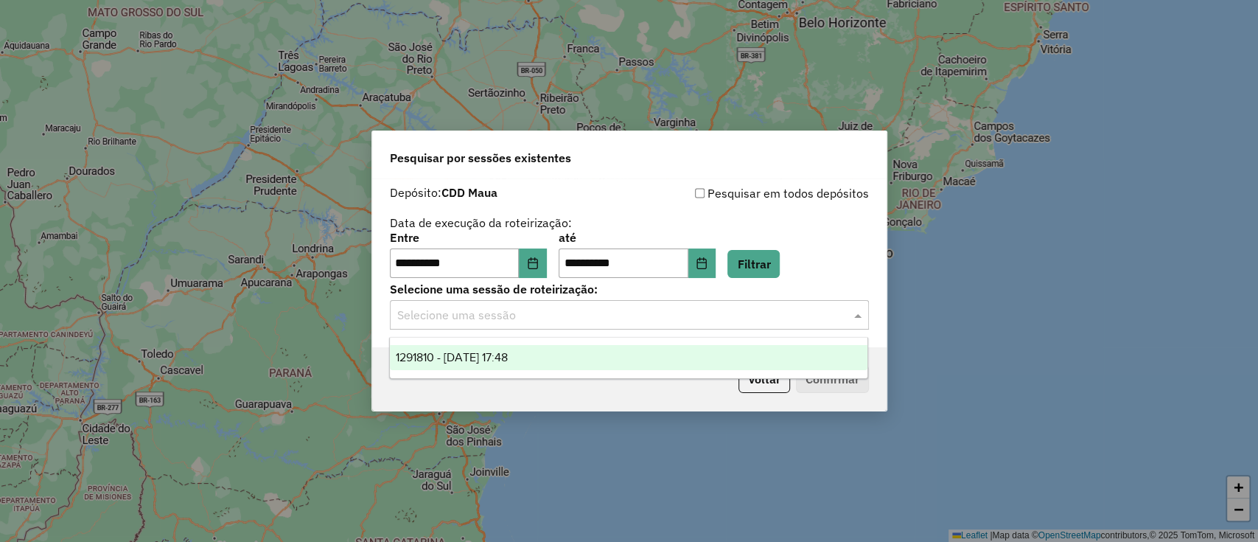
click at [666, 321] on input "text" at bounding box center [614, 316] width 435 height 18
click at [643, 345] on div "1291810 - 10/10/2025 17:48" at bounding box center [628, 357] width 477 height 25
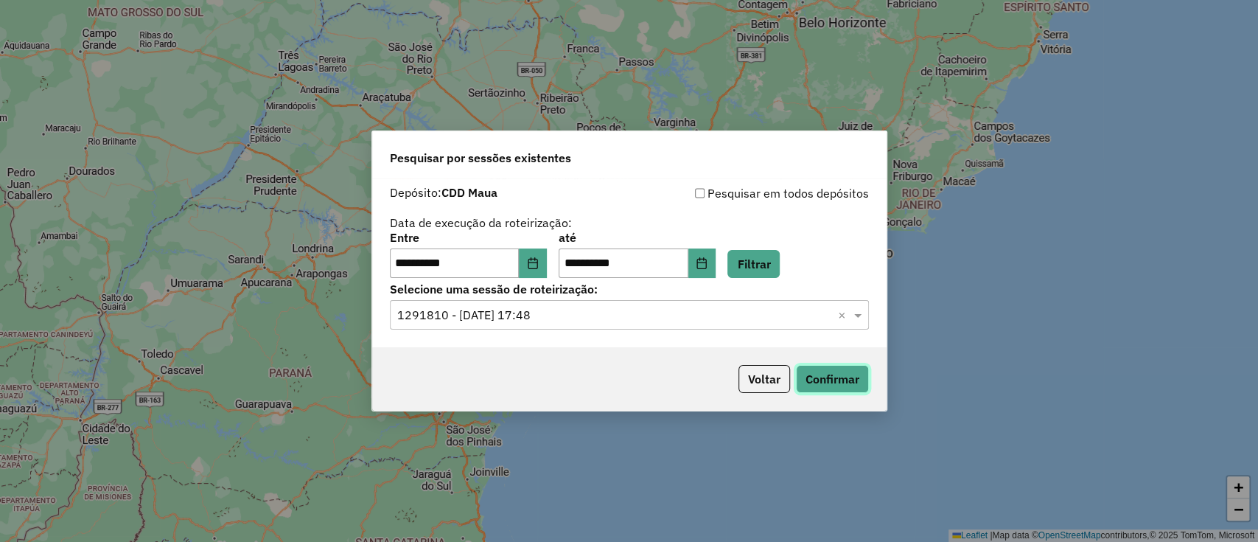
click at [838, 376] on button "Confirmar" at bounding box center [832, 379] width 73 height 28
click at [537, 268] on icon "Choose Date" at bounding box center [533, 263] width 10 height 12
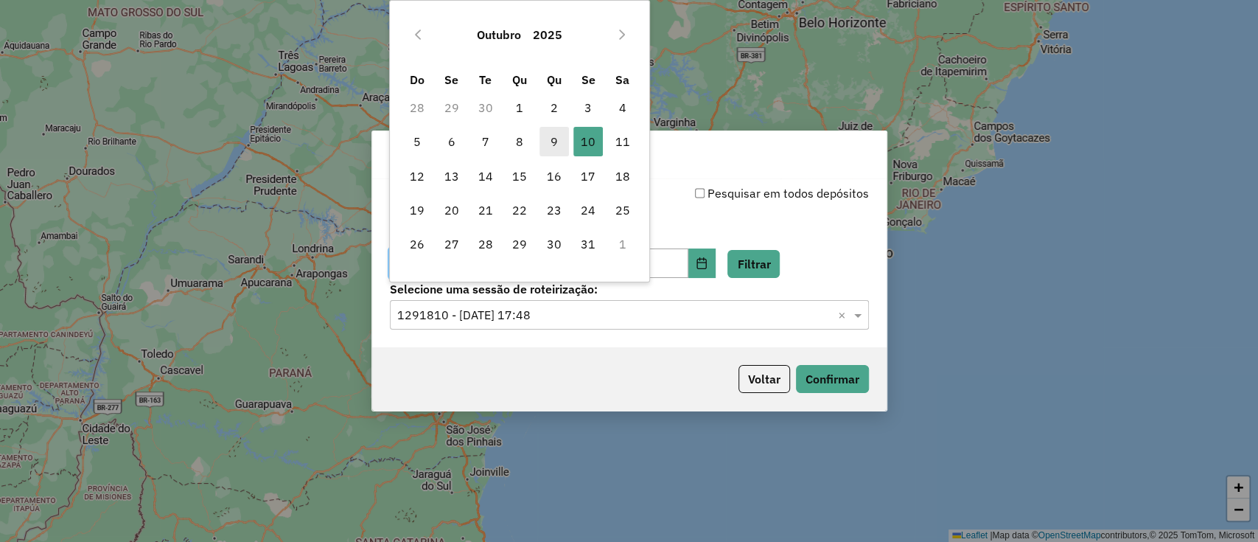
click at [553, 139] on span "9" at bounding box center [553, 141] width 29 height 29
type input "**********"
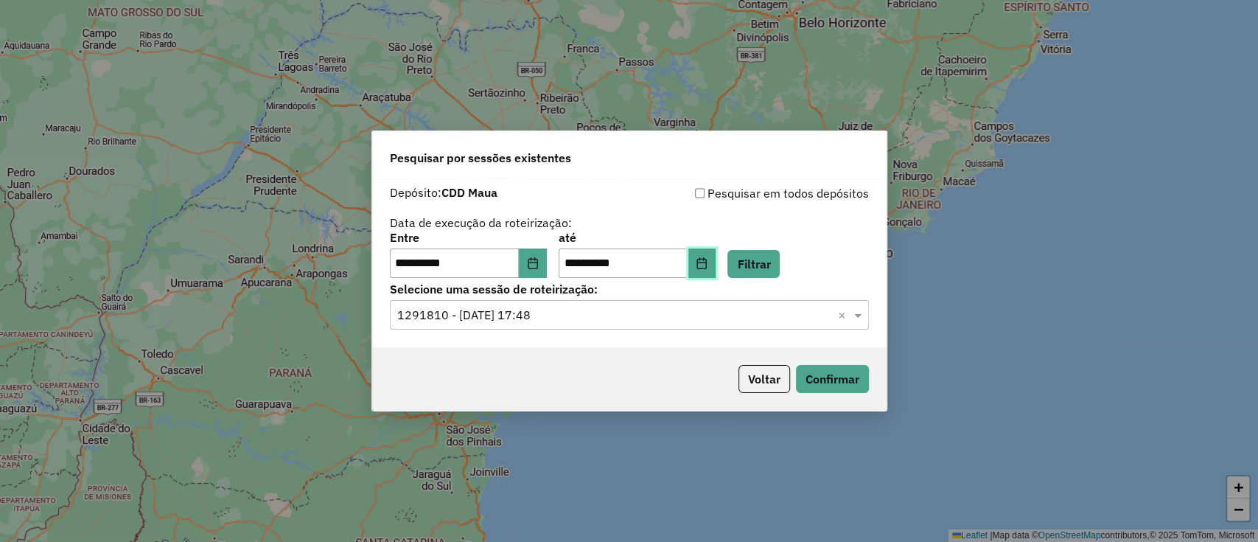
click at [708, 253] on button "Choose Date" at bounding box center [702, 262] width 28 height 29
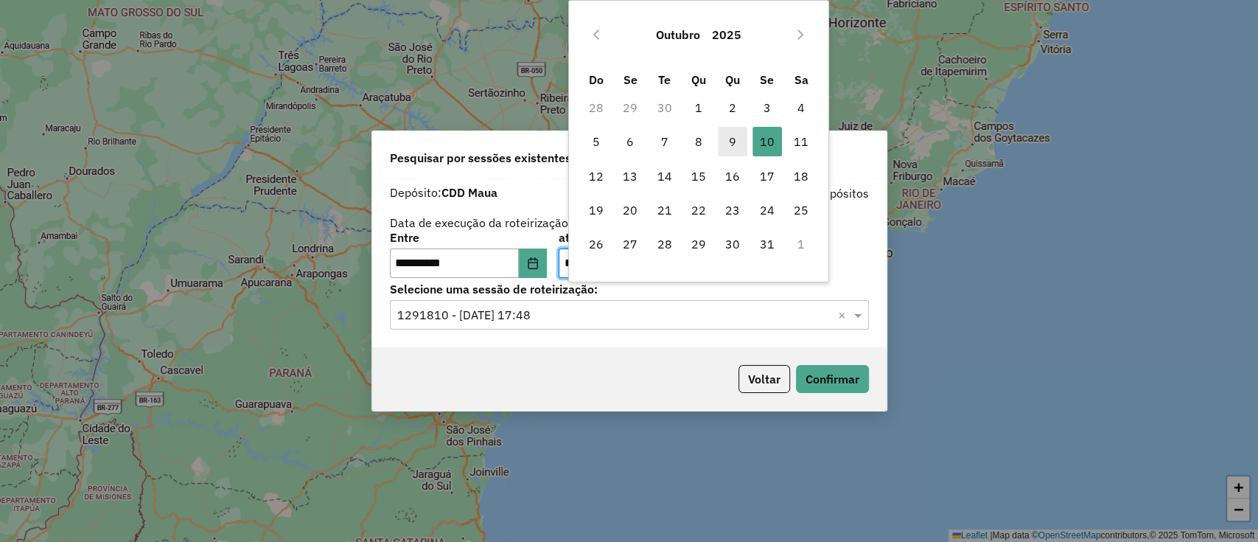
click at [731, 133] on span "9" at bounding box center [732, 141] width 29 height 29
type input "**********"
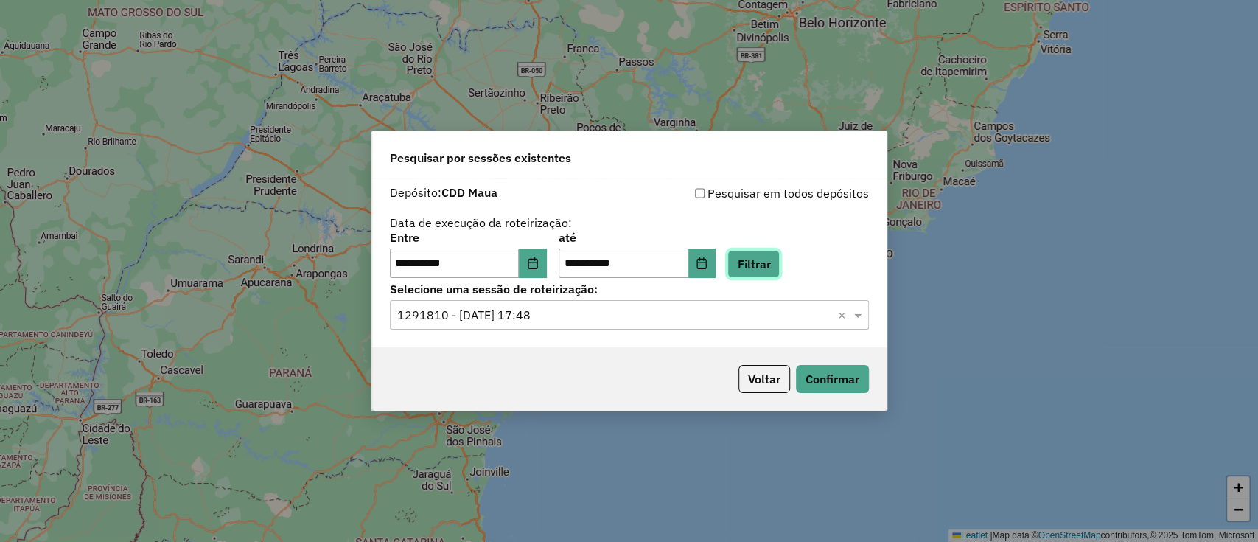
click at [776, 250] on button "Filtrar" at bounding box center [753, 264] width 52 height 28
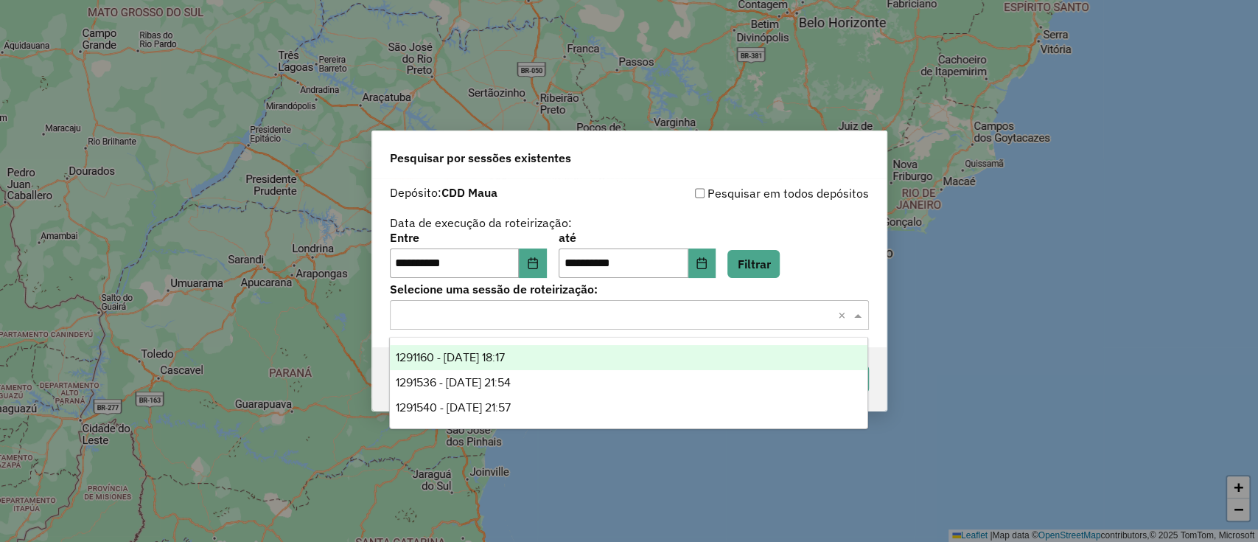
click at [637, 309] on input "text" at bounding box center [614, 316] width 435 height 18
click at [593, 354] on div "1291160 - 09/10/2025 18:17" at bounding box center [628, 357] width 477 height 25
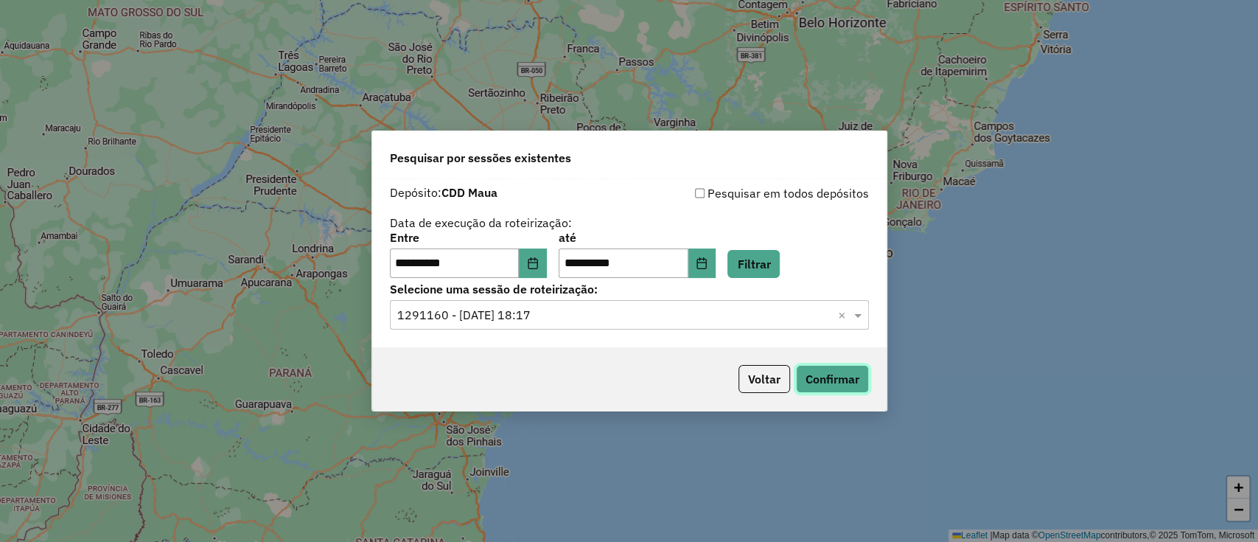
click at [818, 367] on button "Confirmar" at bounding box center [832, 379] width 73 height 28
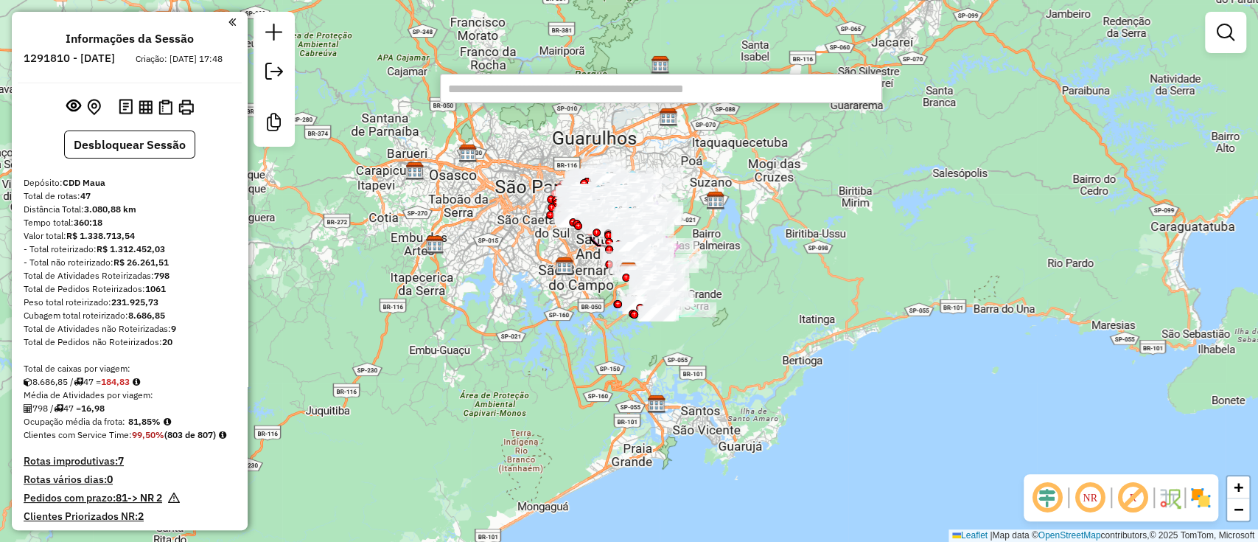
paste input "*****"
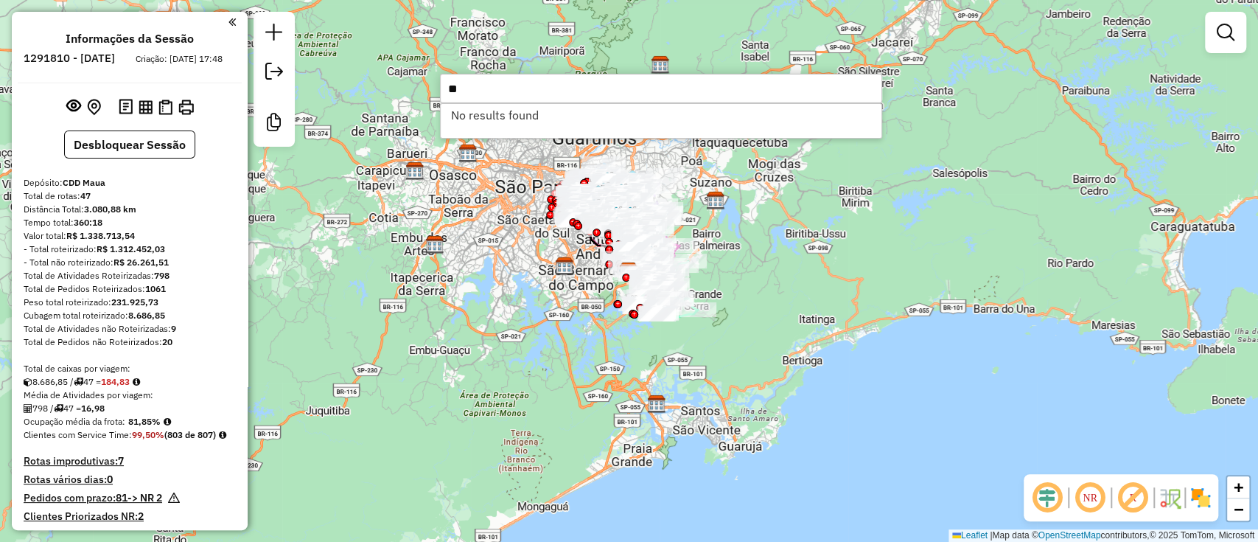
type input "*"
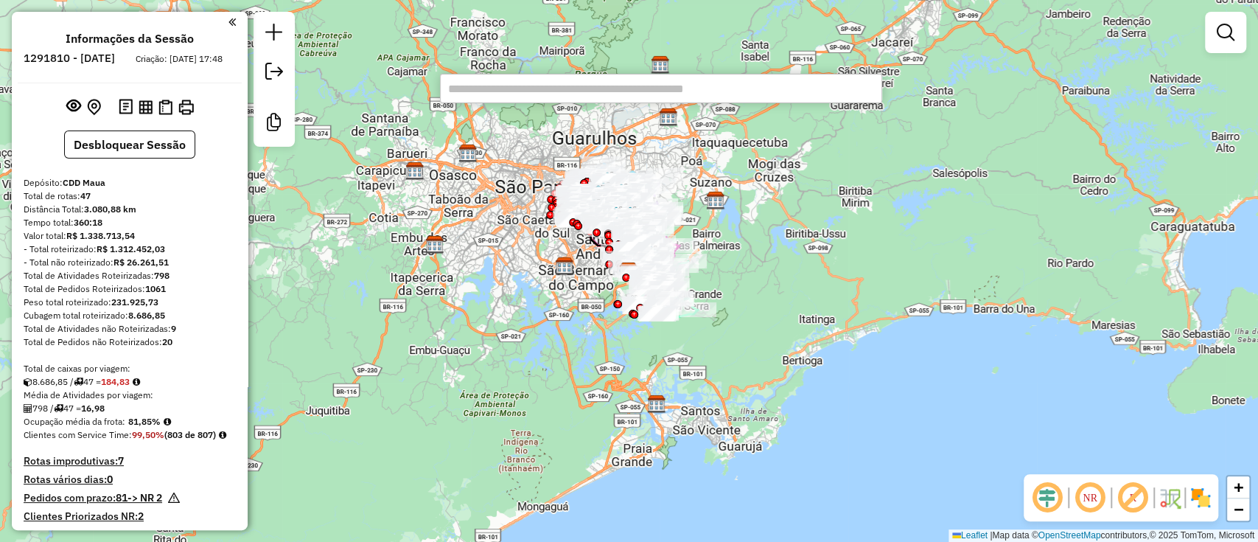
click at [1057, 512] on em at bounding box center [1046, 497] width 35 height 35
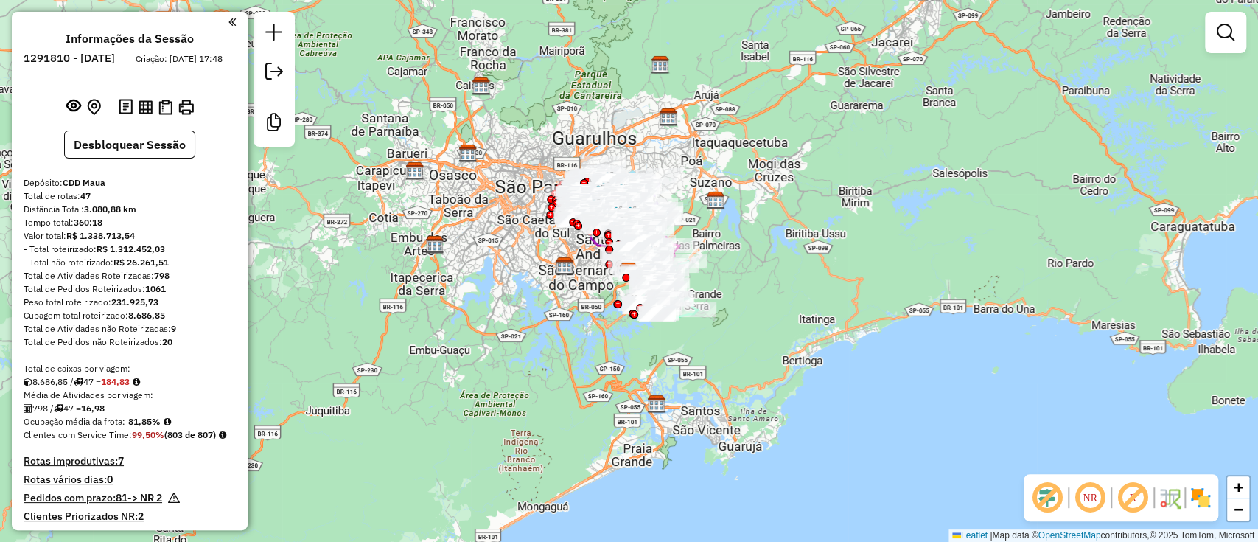
click at [1147, 491] on em at bounding box center [1132, 497] width 35 height 35
click at [1191, 496] on img at bounding box center [1200, 498] width 24 height 24
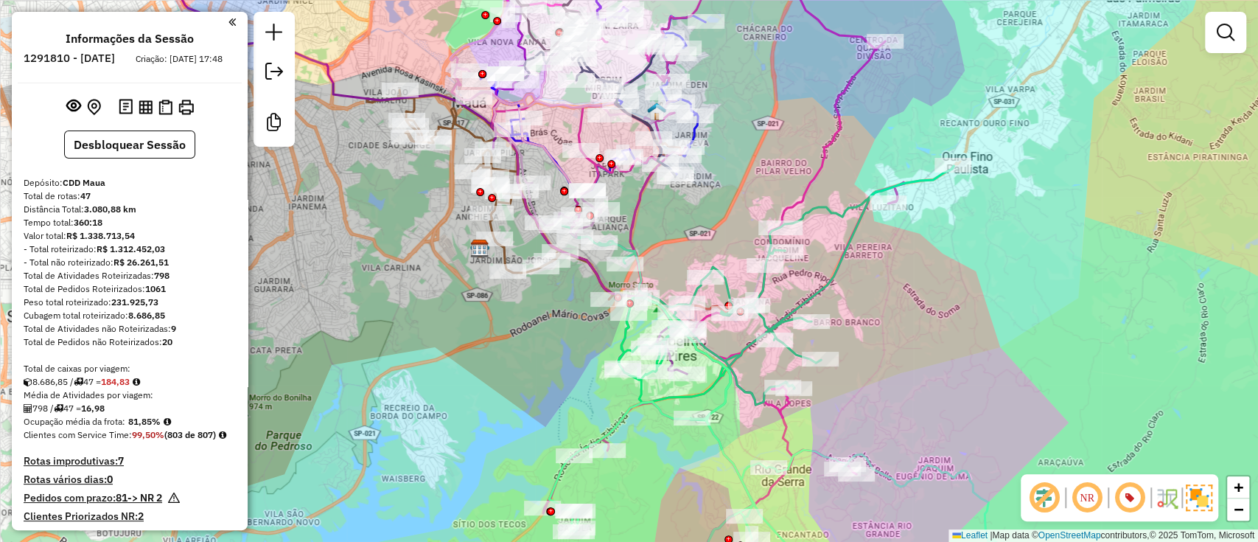
click at [835, 271] on icon at bounding box center [785, 293] width 335 height 254
select select "**********"
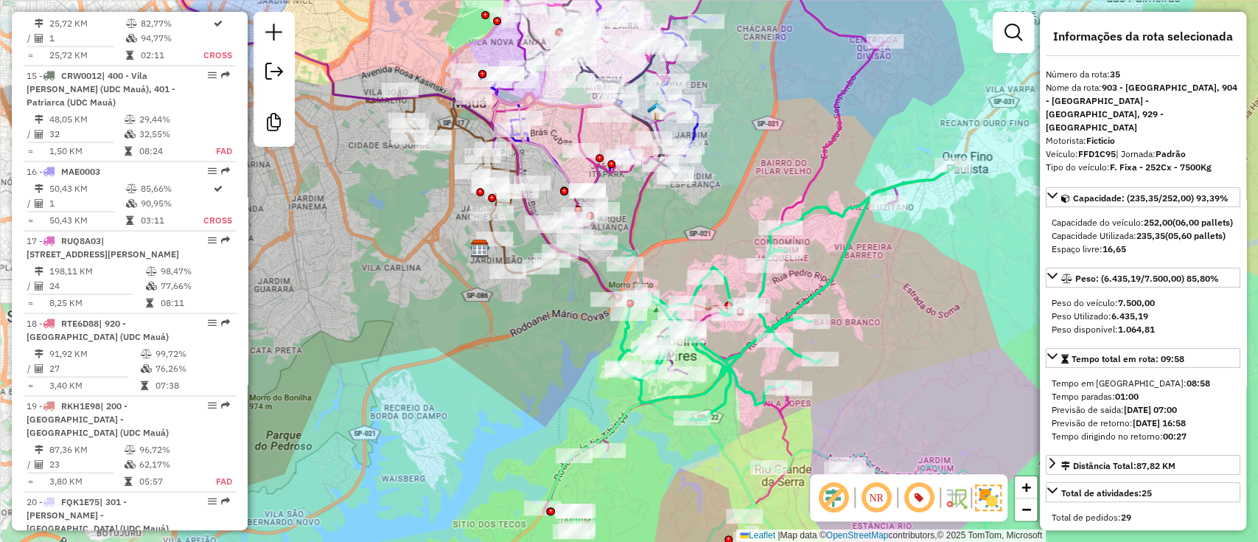
scroll to position [3748, 0]
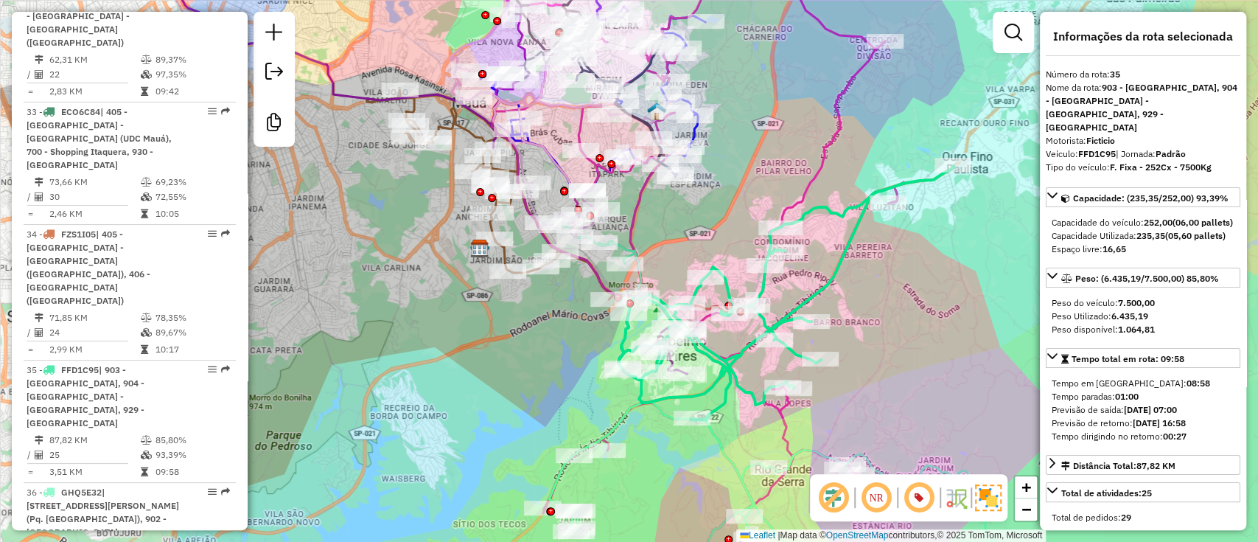
click at [809, 181] on icon at bounding box center [697, 281] width 413 height 619
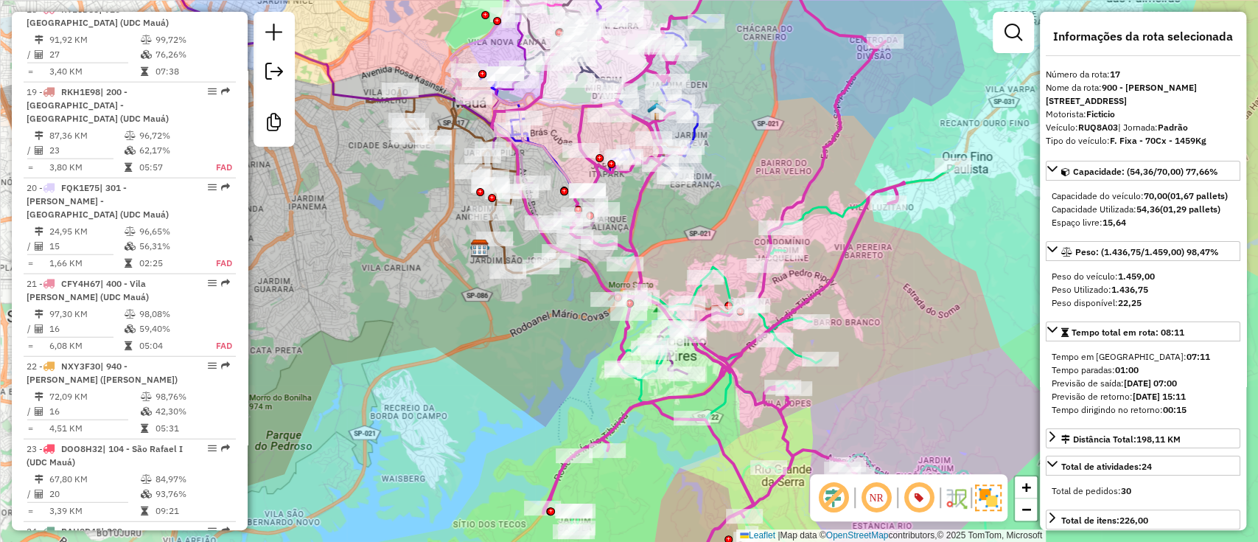
scroll to position [2132, 0]
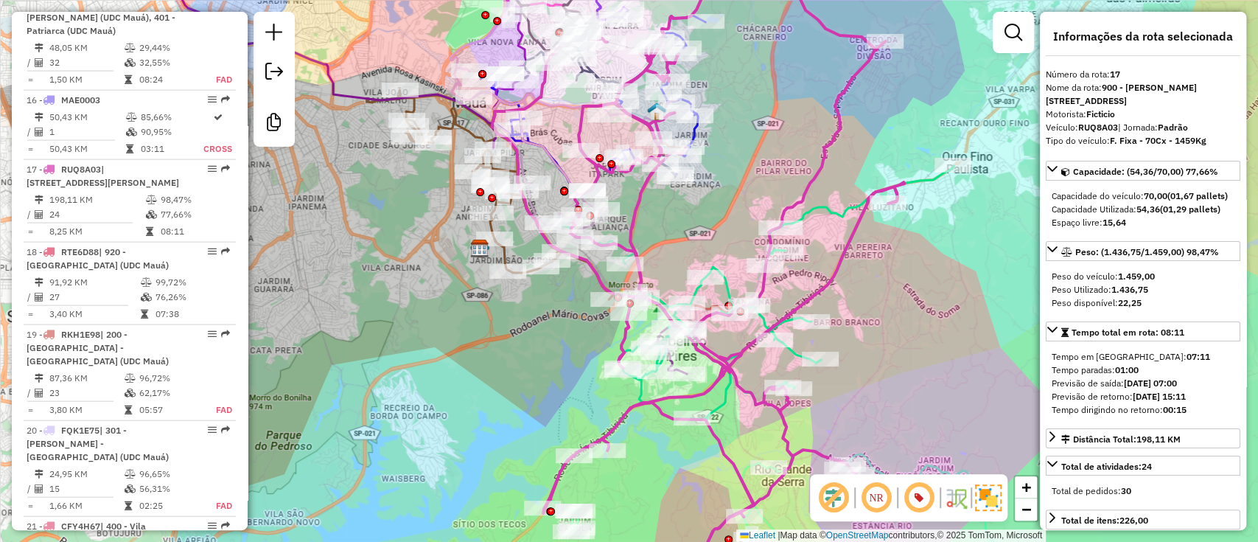
click at [827, 214] on icon at bounding box center [785, 293] width 335 height 254
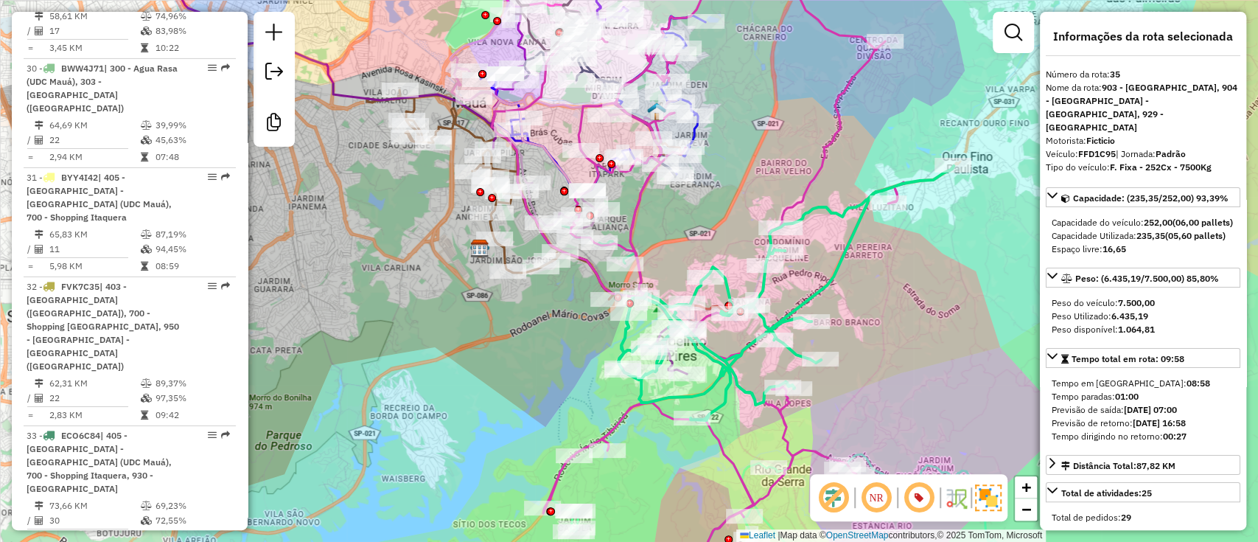
scroll to position [3748, 0]
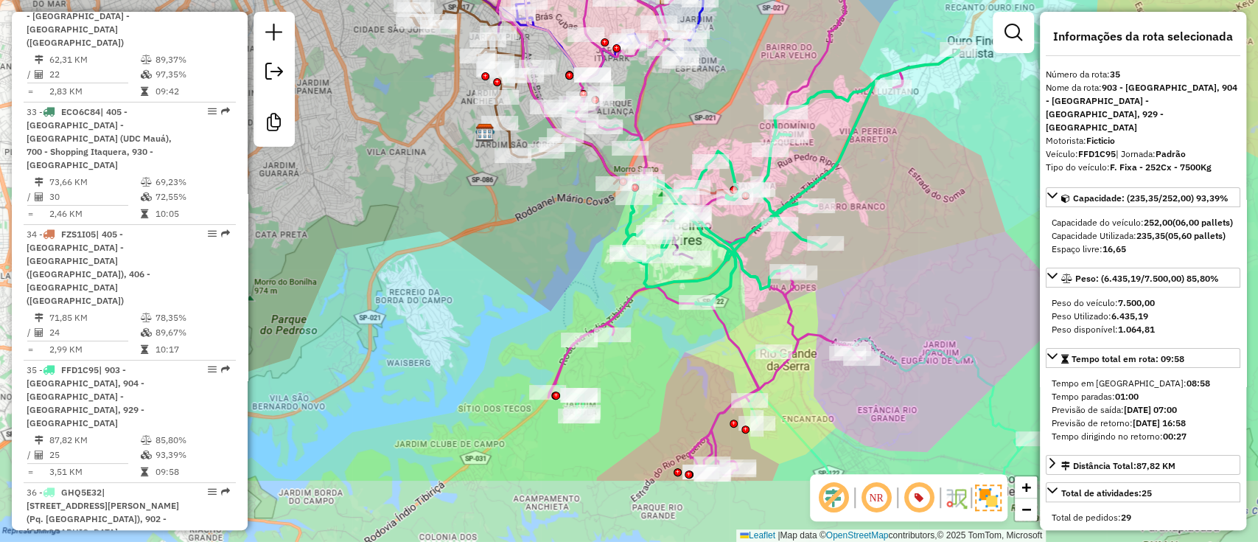
drag, startPoint x: 911, startPoint y: 358, endPoint x: 916, endPoint y: 242, distance: 115.8
click at [916, 242] on div "Janela de atendimento Grade de atendimento Capacidade Transportadoras Veículos …" at bounding box center [629, 271] width 1258 height 542
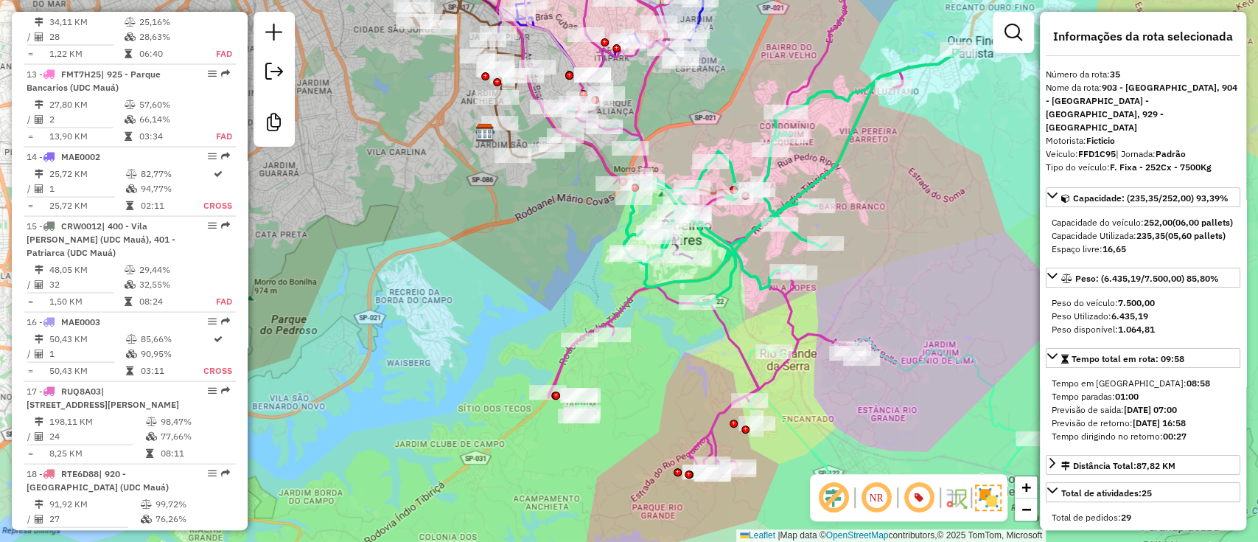
scroll to position [1909, 0]
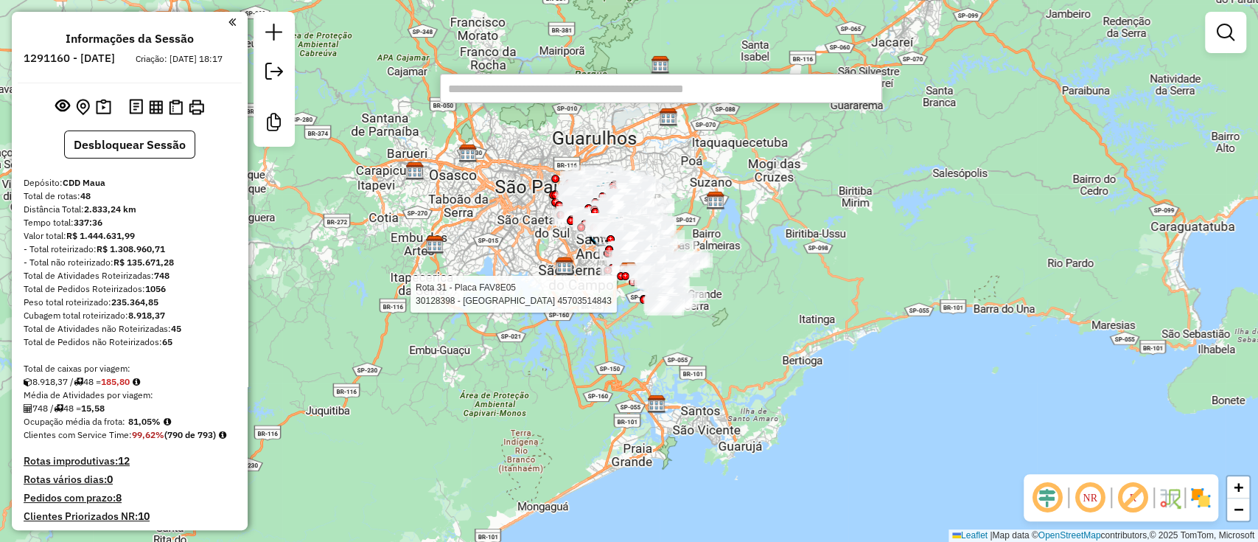
paste input "*****"
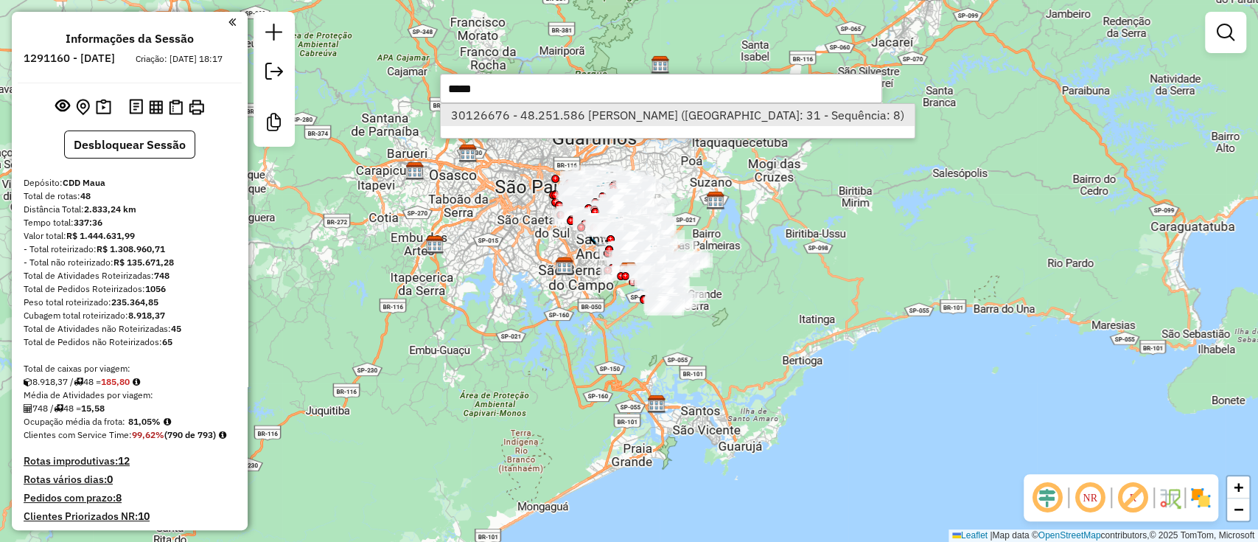
type input "*****"
click at [704, 112] on li "30126676 - 48.251.586 [PERSON_NAME] ([GEOGRAPHIC_DATA]: 31 - Sequência: 8)" at bounding box center [677, 115] width 473 height 22
select select "**********"
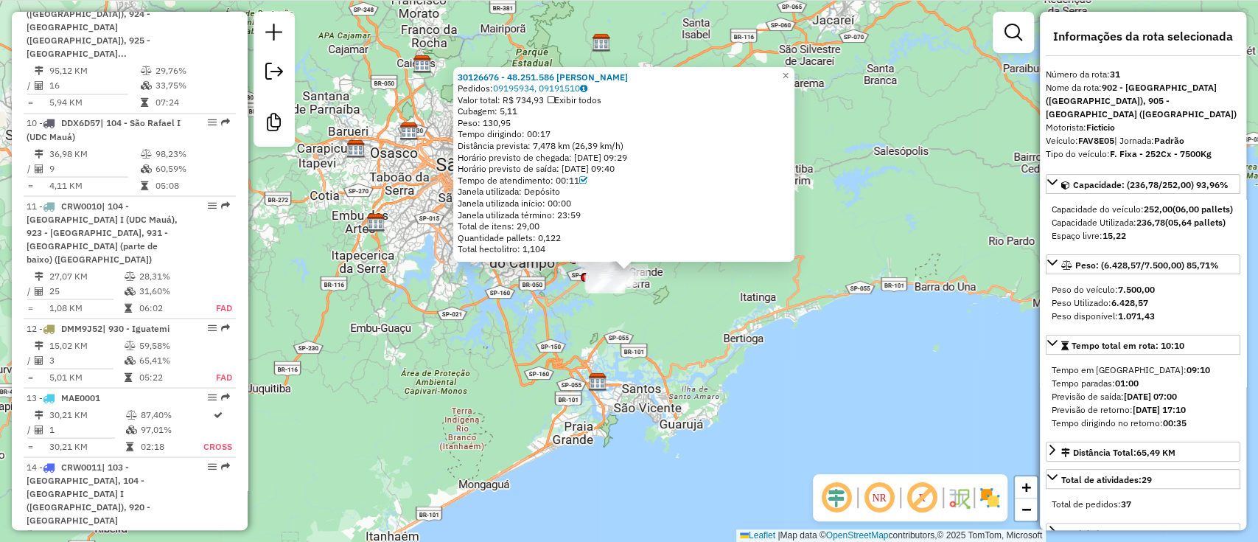
scroll to position [3532, 0]
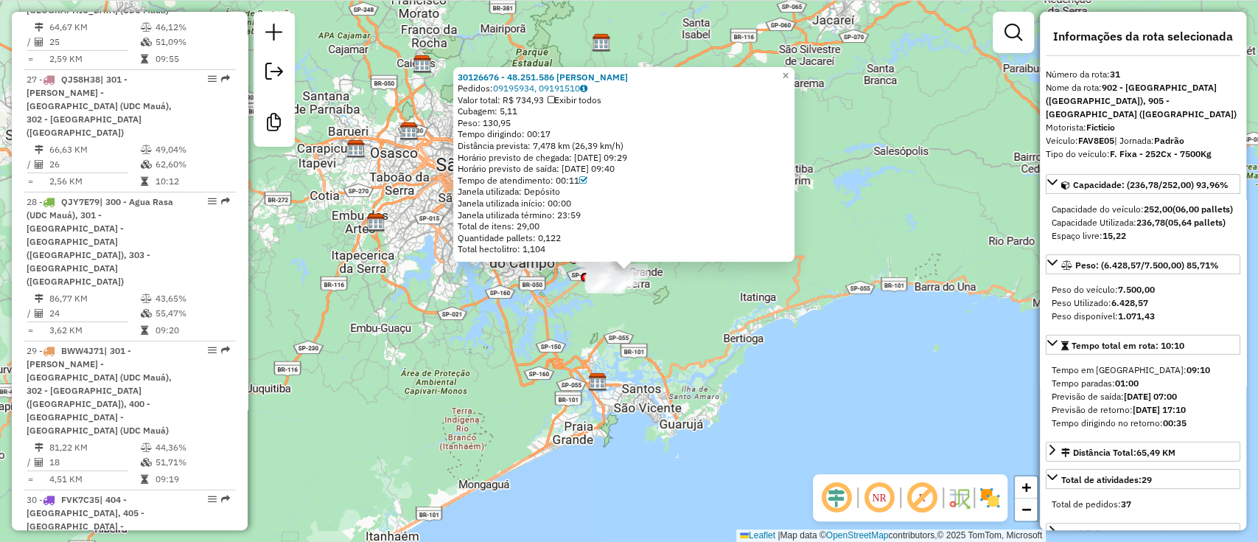
click at [841, 505] on em at bounding box center [836, 497] width 35 height 35
click at [928, 501] on em at bounding box center [921, 497] width 35 height 35
click at [988, 497] on img at bounding box center [990, 498] width 24 height 24
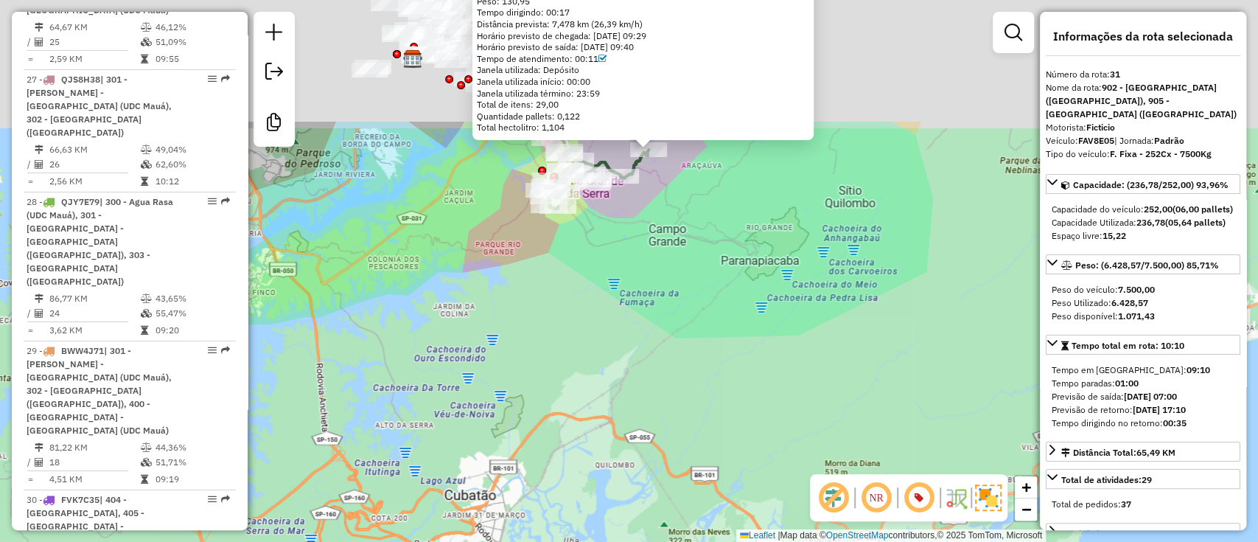
drag, startPoint x: 513, startPoint y: 234, endPoint x: 519, endPoint y: 445, distance: 211.6
click at [519, 445] on div "30126676 - 48.251.586 [PERSON_NAME]: 09195934, 09191510 Valor total: R$ 734,93 …" at bounding box center [629, 271] width 1258 height 542
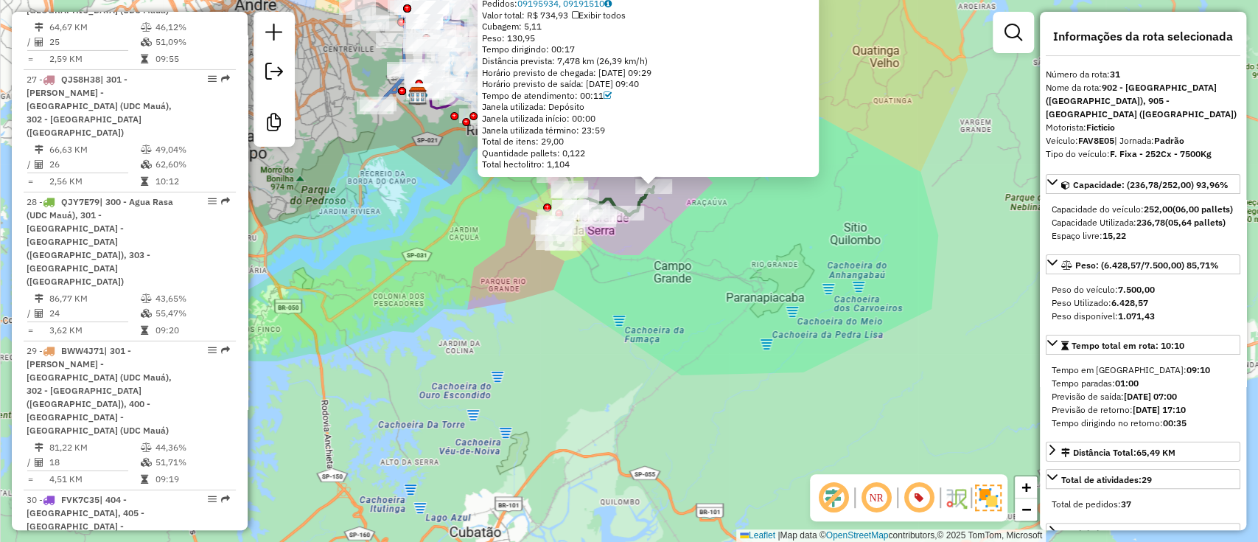
click at [533, 371] on div "30126676 - 48.251.586 [PERSON_NAME]: 09195934, 09191510 Valor total: R$ 734,93 …" at bounding box center [629, 271] width 1258 height 542
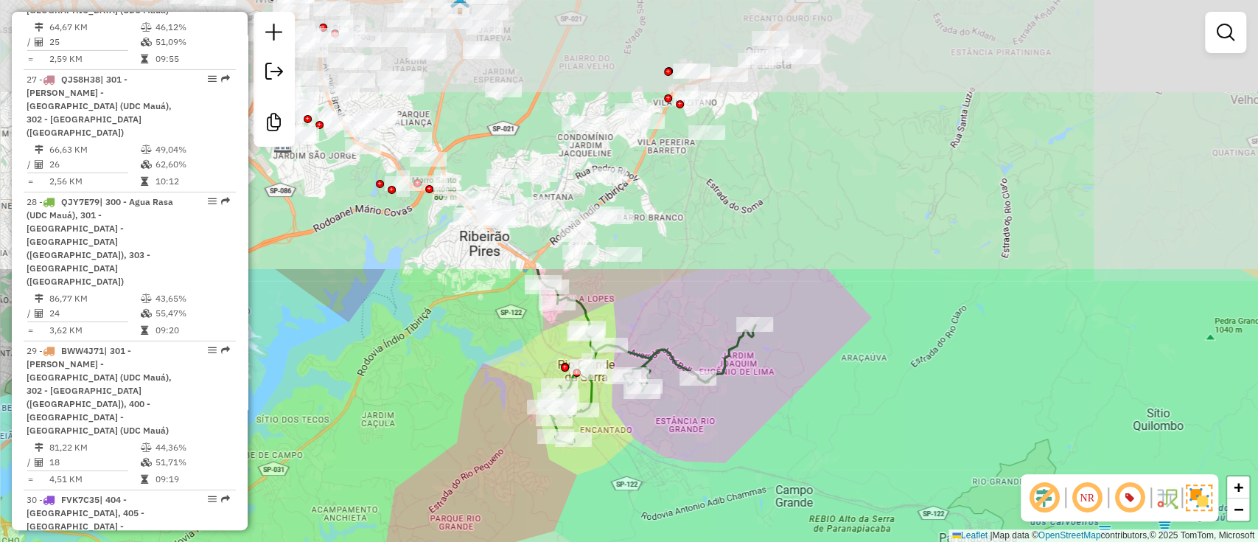
drag, startPoint x: 707, startPoint y: 134, endPoint x: 685, endPoint y: 475, distance: 341.1
click at [685, 475] on div "Janela de atendimento Grade de atendimento Capacidade Transportadoras Veículos …" at bounding box center [629, 271] width 1258 height 542
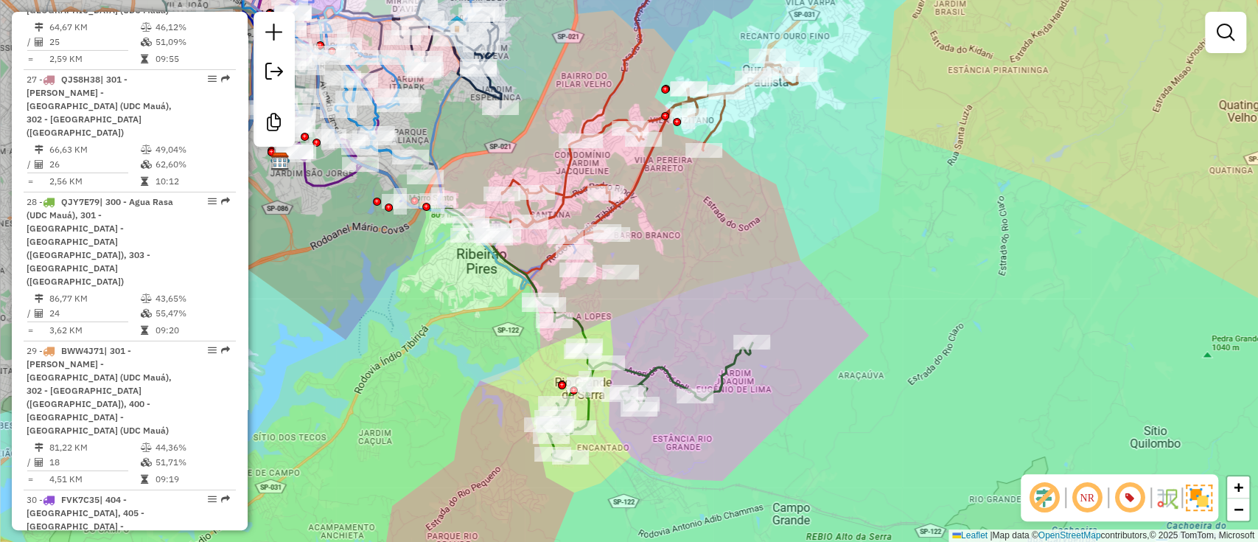
drag, startPoint x: 715, startPoint y: 223, endPoint x: 707, endPoint y: 259, distance: 37.0
click at [707, 259] on div "Janela de atendimento Grade de atendimento Capacidade Transportadoras Veículos …" at bounding box center [629, 271] width 1258 height 542
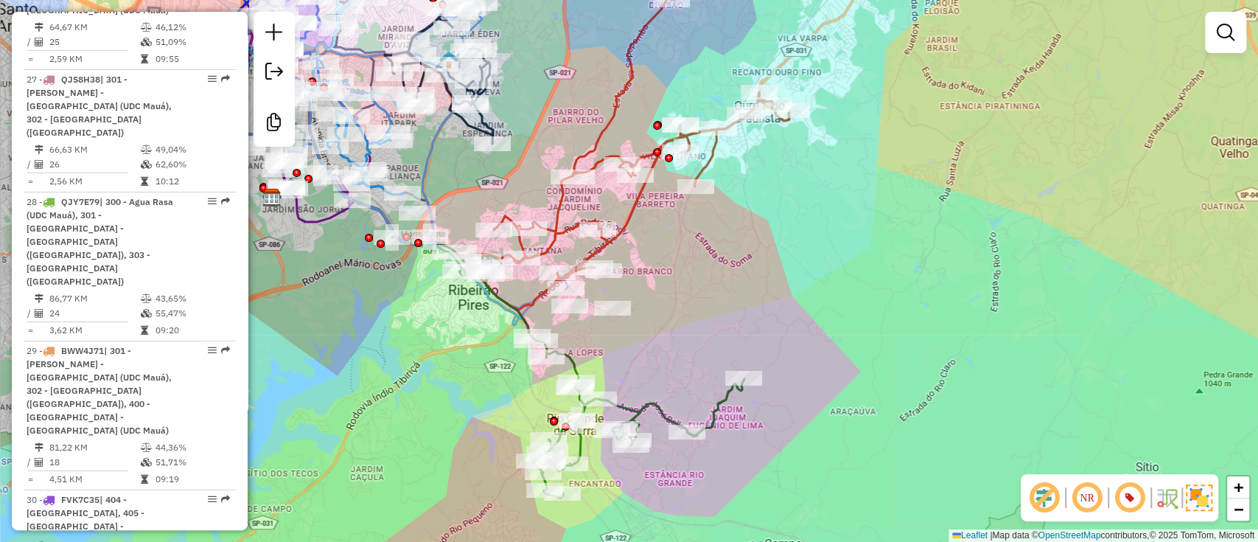
click at [639, 207] on icon at bounding box center [622, 154] width 335 height 312
select select "**********"
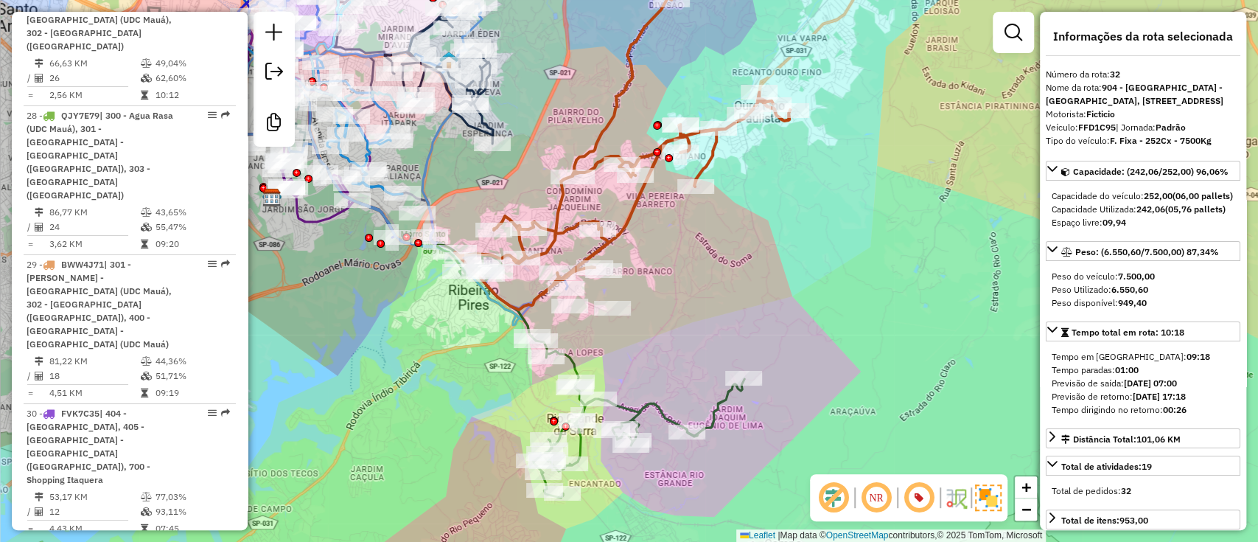
scroll to position [3628, 0]
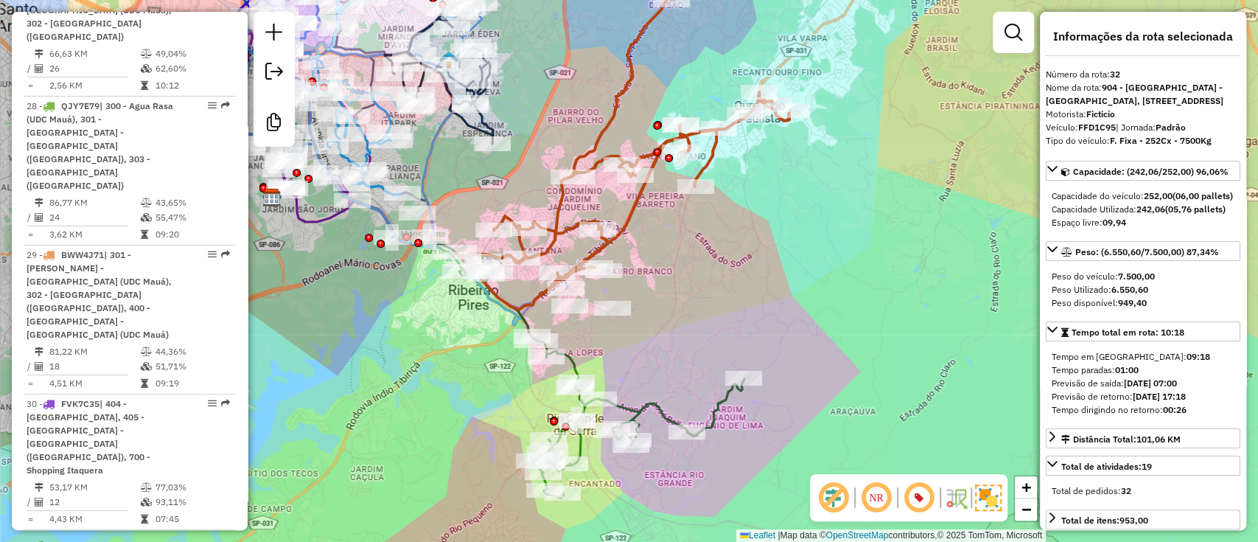
click at [654, 410] on icon at bounding box center [590, 370] width 307 height 254
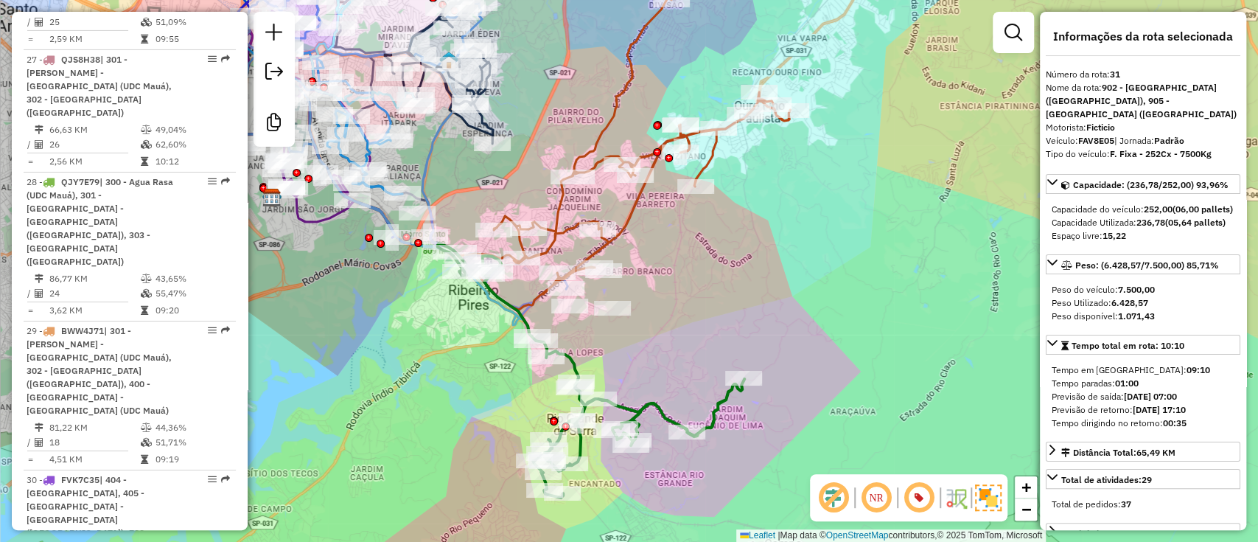
scroll to position [3532, 0]
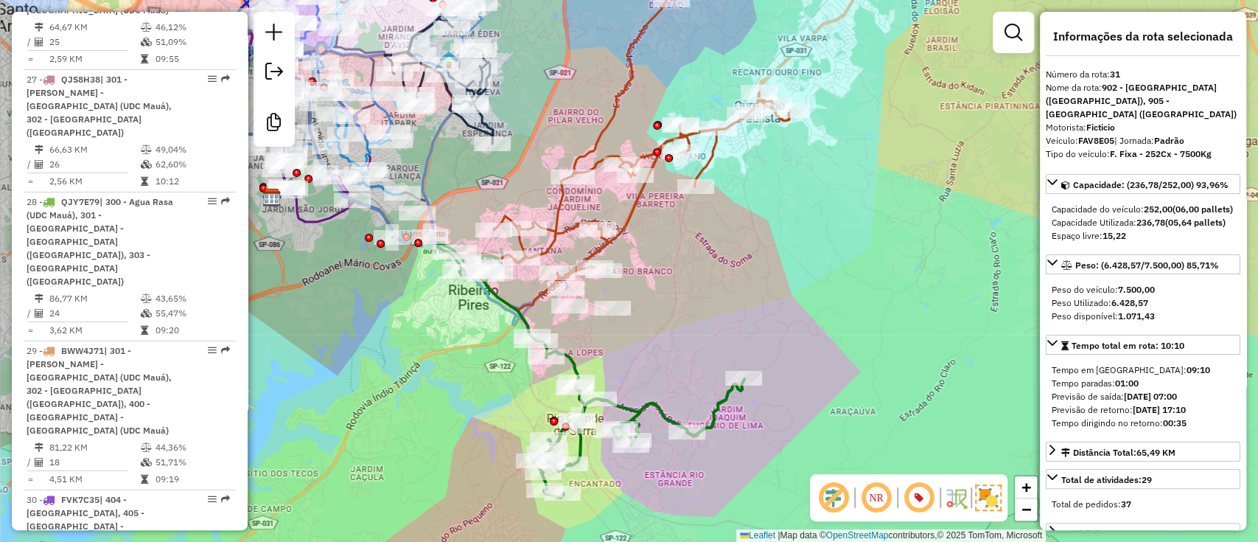
click at [632, 214] on icon at bounding box center [622, 154] width 335 height 312
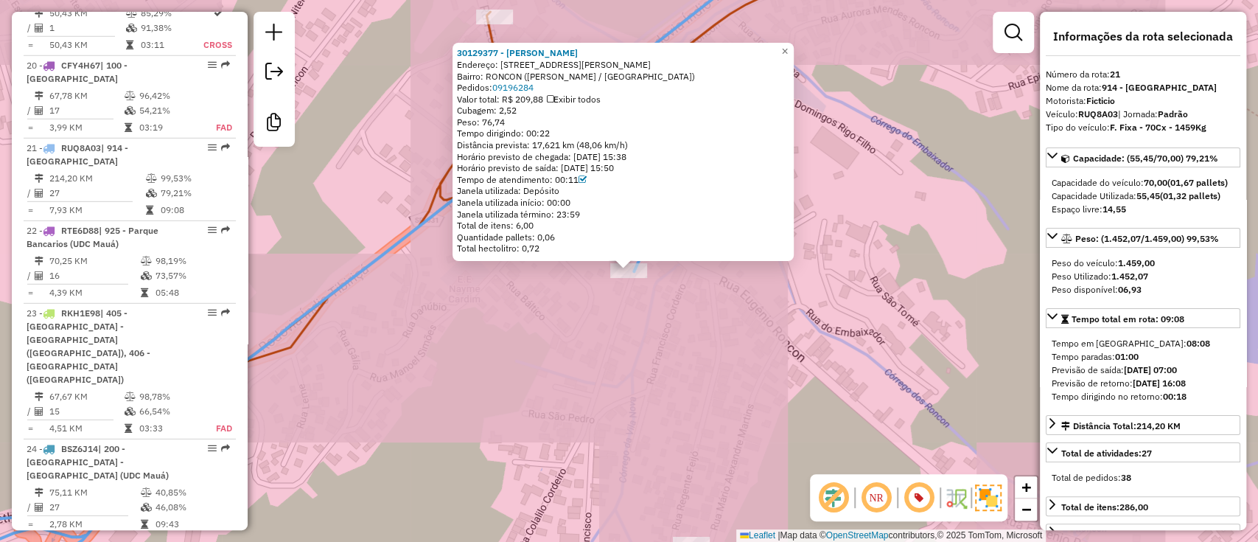
scroll to position [2588, 0]
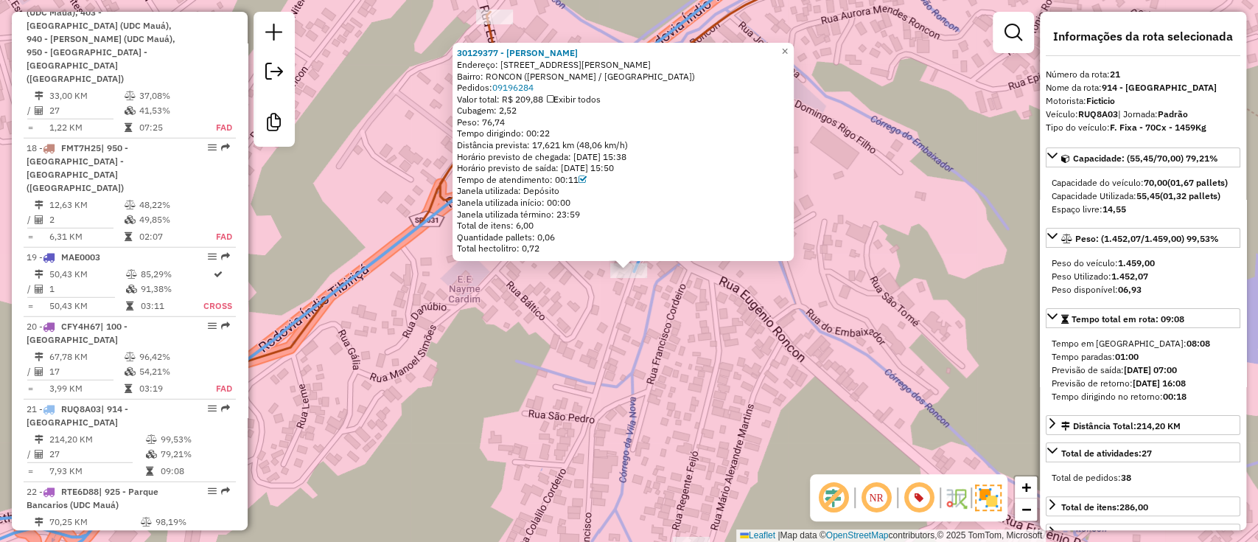
click at [441, 193] on icon at bounding box center [412, 270] width 1041 height 650
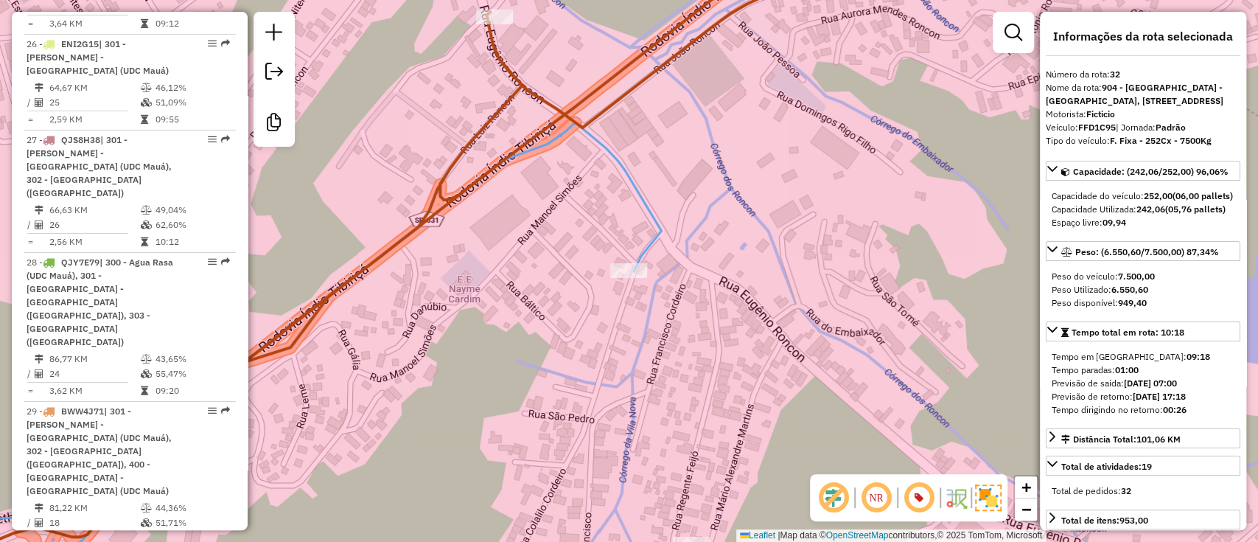
scroll to position [3628, 0]
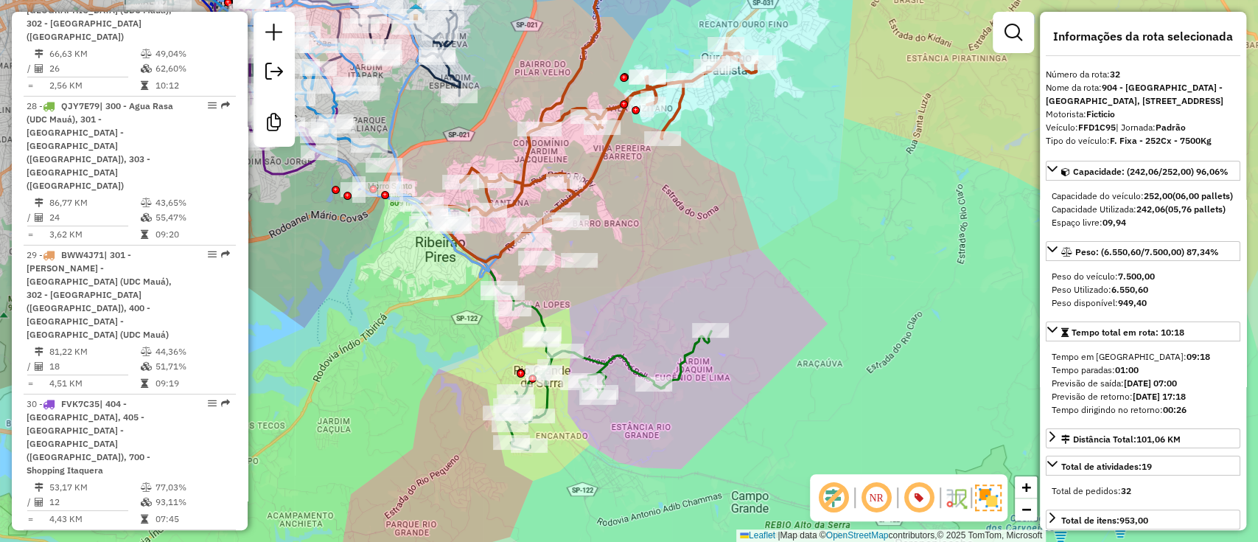
drag, startPoint x: 637, startPoint y: 276, endPoint x: 639, endPoint y: 317, distance: 40.6
click at [639, 317] on div "Janela de atendimento Grade de atendimento Capacidade Transportadoras Veículos …" at bounding box center [629, 271] width 1258 height 542
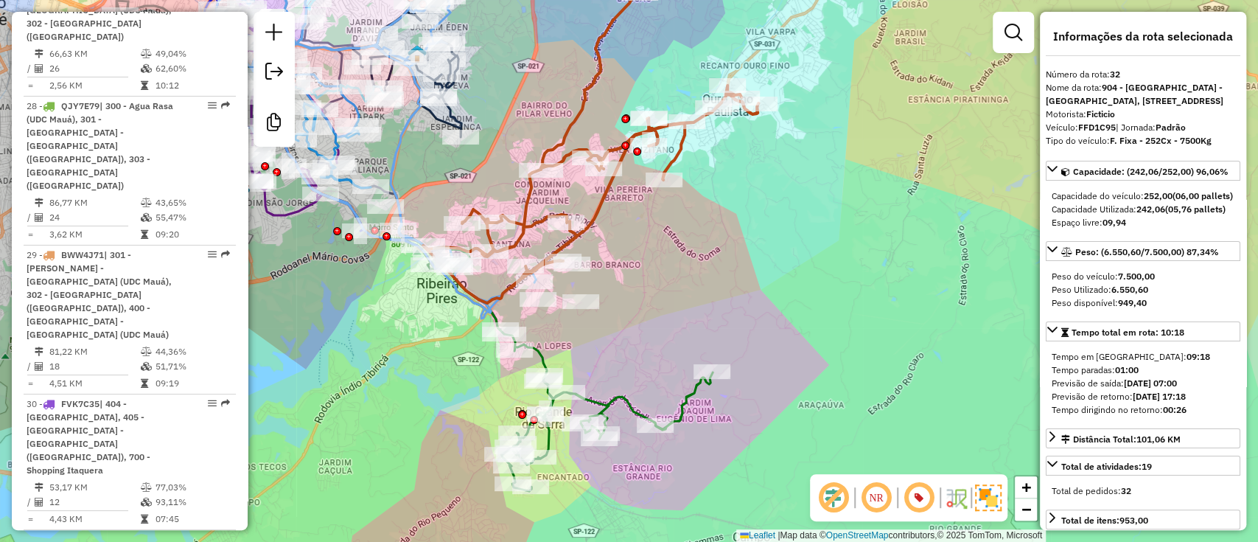
click at [639, 317] on div "Janela de atendimento Grade de atendimento Capacidade Transportadoras Veículos …" at bounding box center [629, 271] width 1258 height 542
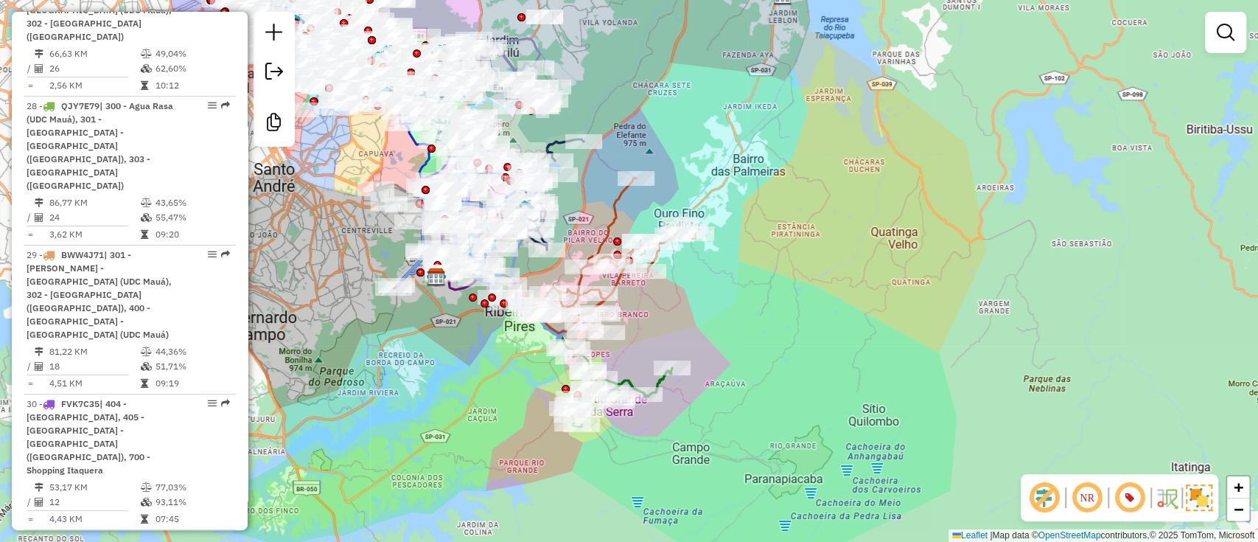
drag, startPoint x: 704, startPoint y: 304, endPoint x: 701, endPoint y: 328, distance: 23.9
click at [701, 328] on div "Janela de atendimento Grade de atendimento Capacidade Transportadoras Veículos …" at bounding box center [629, 271] width 1258 height 542
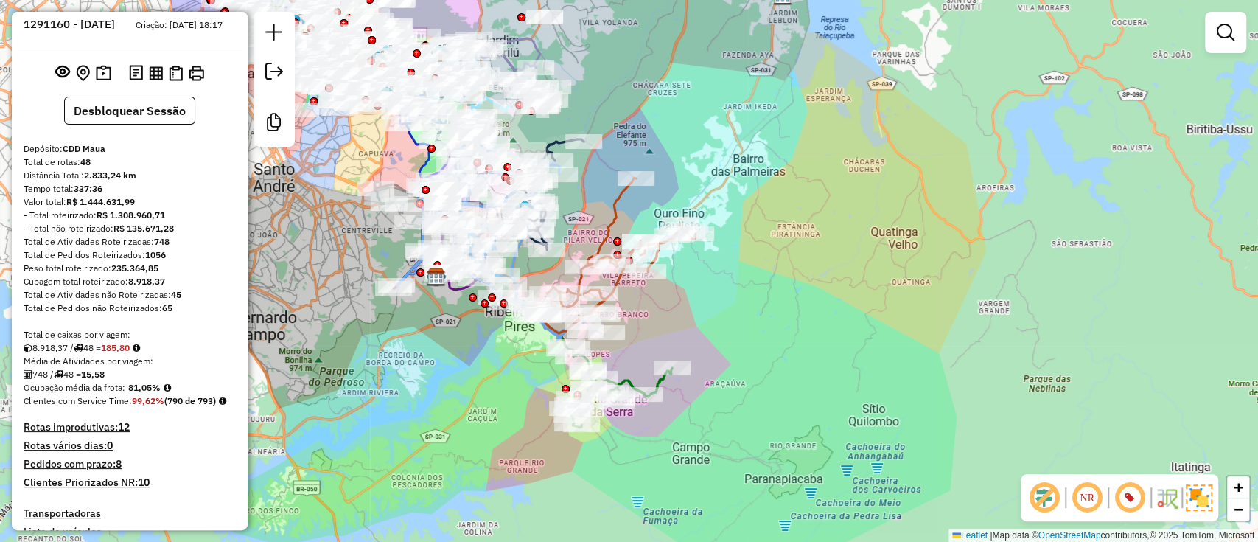
scroll to position [0, 0]
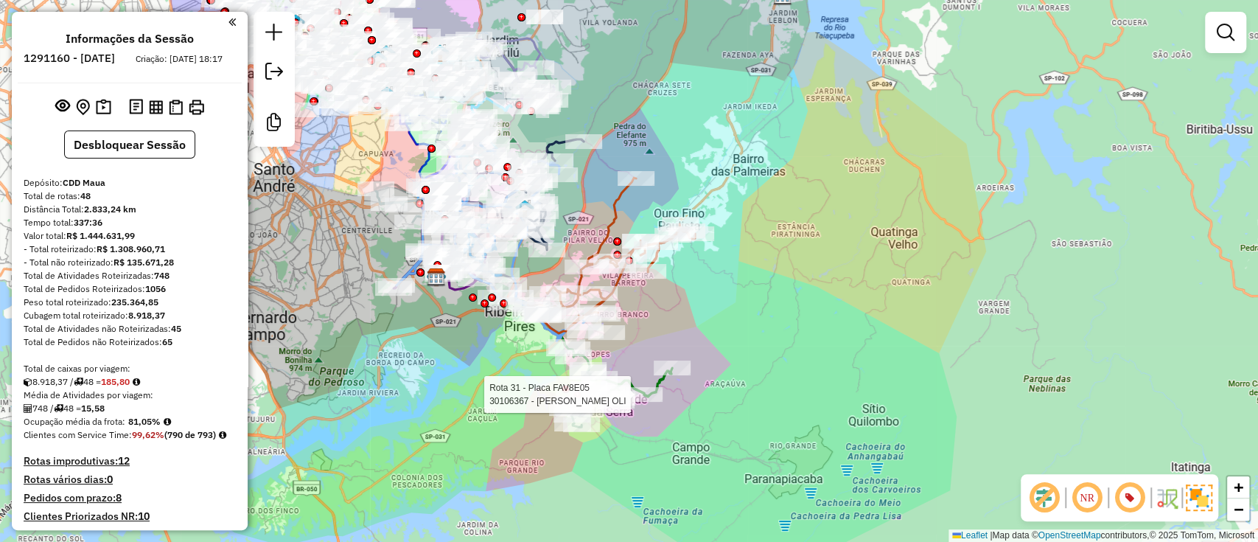
select select "**********"
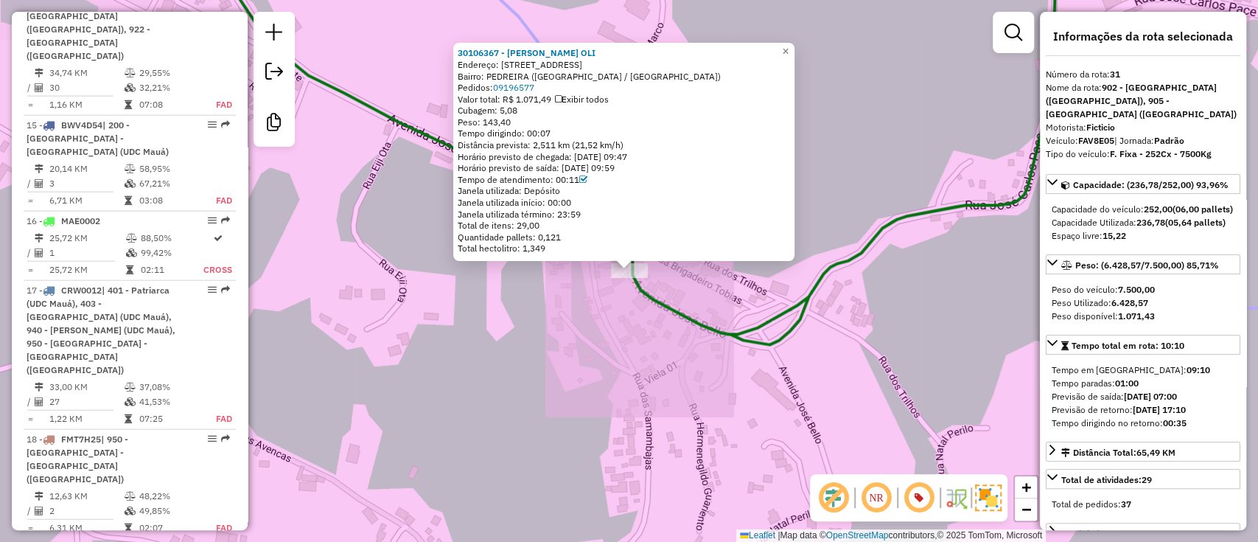
scroll to position [3532, 0]
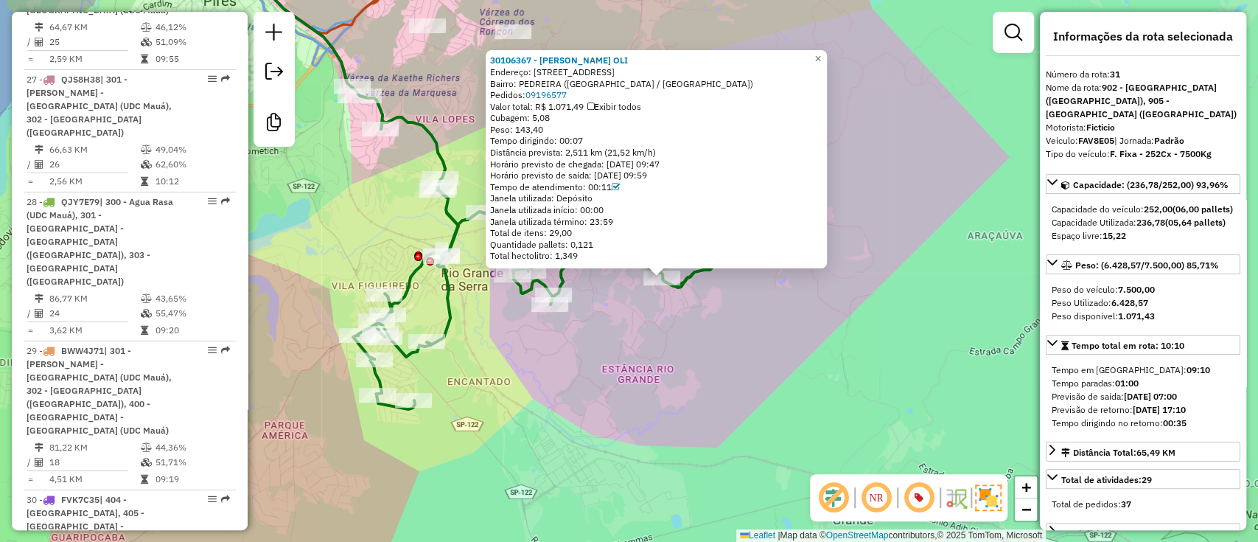
click at [678, 345] on div "30106367 - FLAVIA APARECIDA OLI Endereço: R AVJOSE BELLO 2218 2218 Bairro: PEDR…" at bounding box center [629, 271] width 1258 height 542
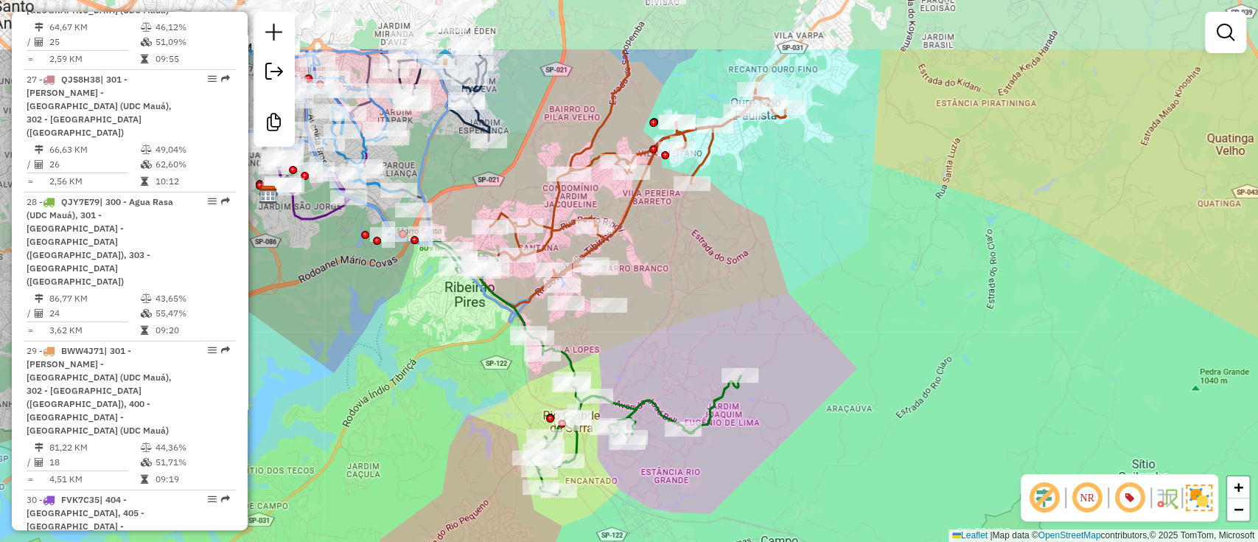
drag, startPoint x: 693, startPoint y: 374, endPoint x: 699, endPoint y: 477, distance: 103.3
click at [699, 477] on div "Janela de atendimento Grade de atendimento Capacidade Transportadoras Veículos …" at bounding box center [629, 271] width 1258 height 542
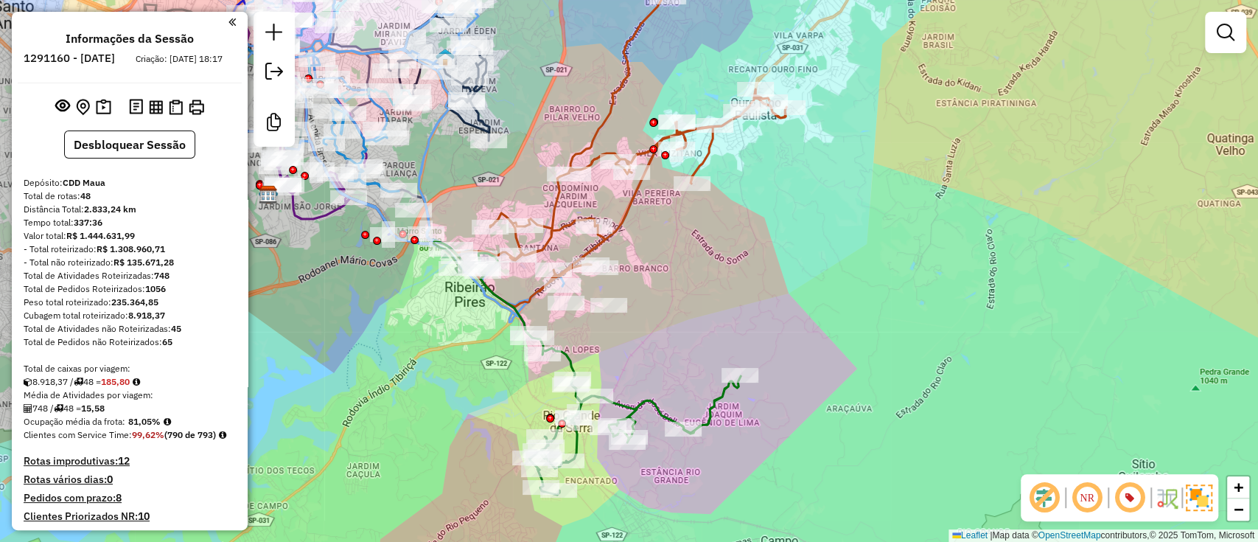
scroll to position [659, 0]
